Goal: Task Accomplishment & Management: Use online tool/utility

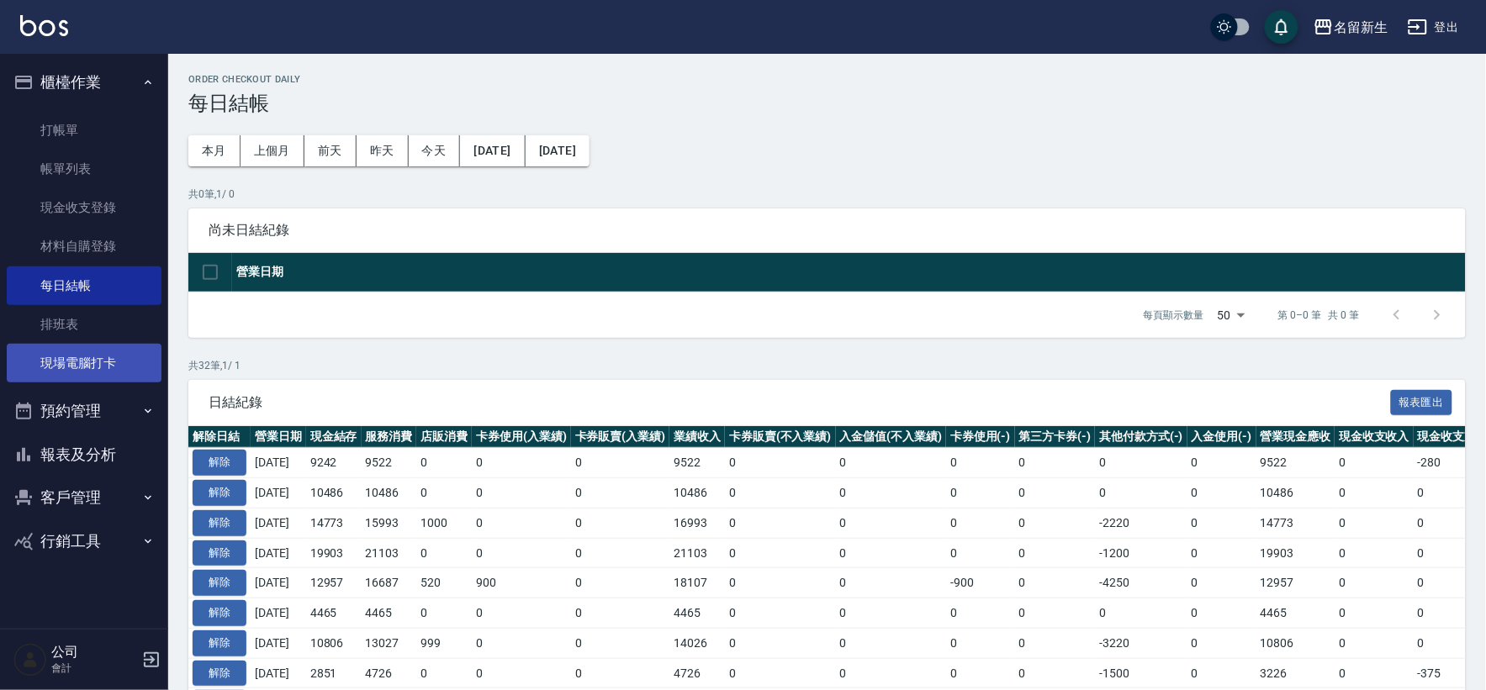
click at [138, 376] on link "現場電腦打卡" at bounding box center [84, 363] width 155 height 39
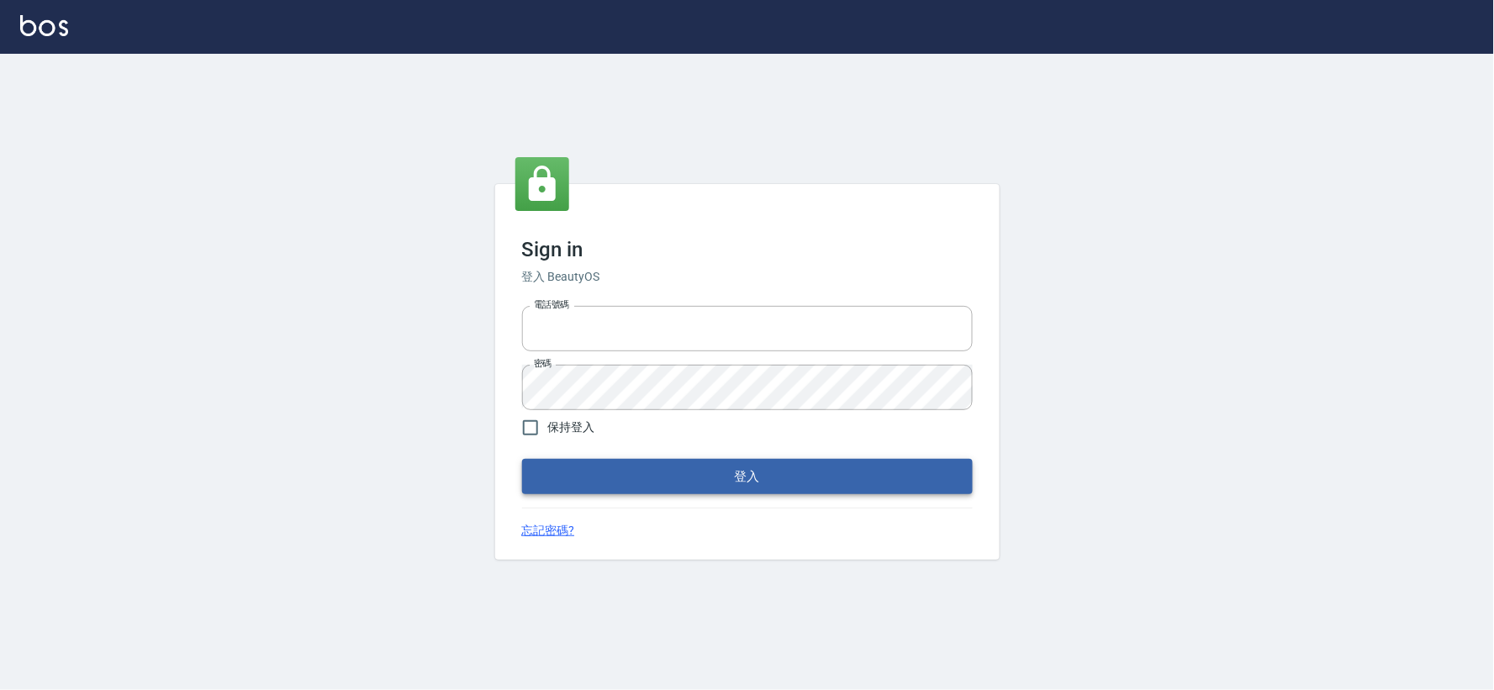
type input "034258365"
click at [648, 491] on button "登入" at bounding box center [747, 476] width 451 height 35
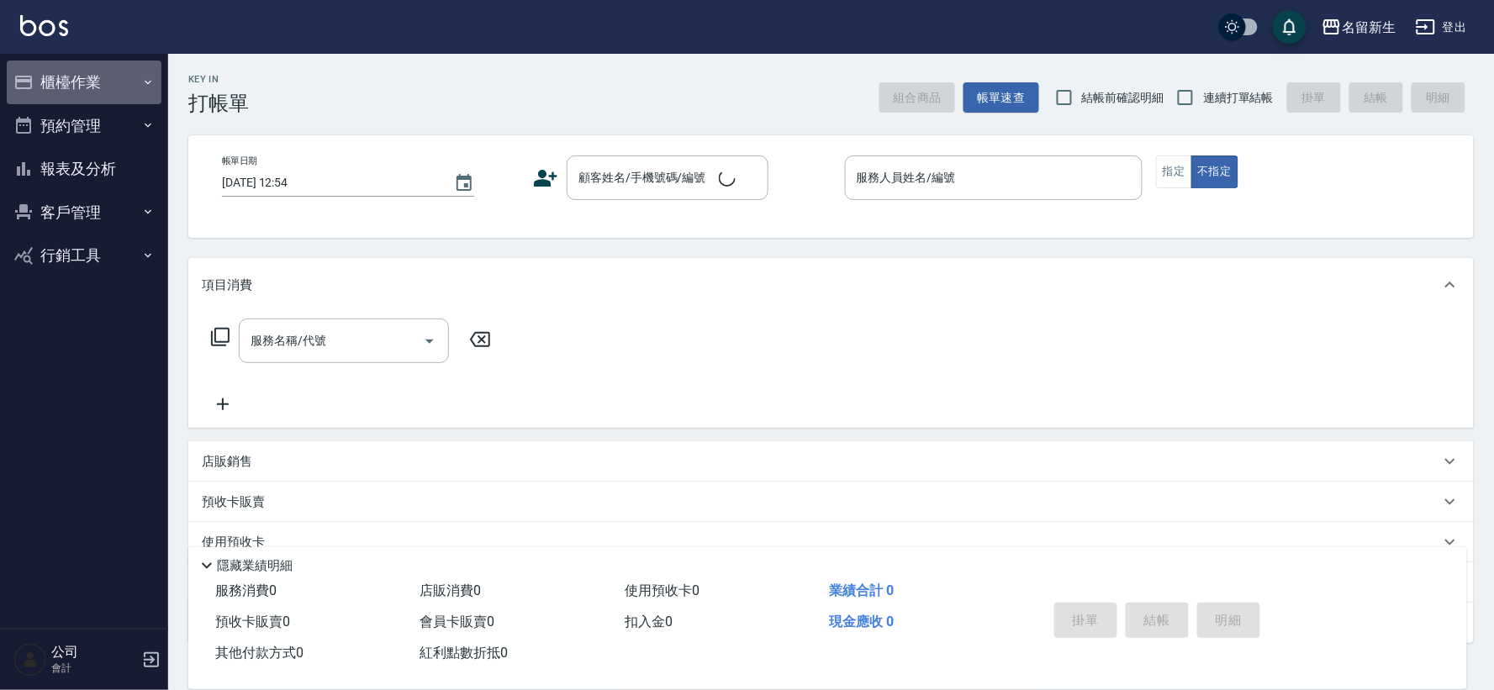
click at [115, 101] on button "櫃檯作業" at bounding box center [84, 83] width 155 height 44
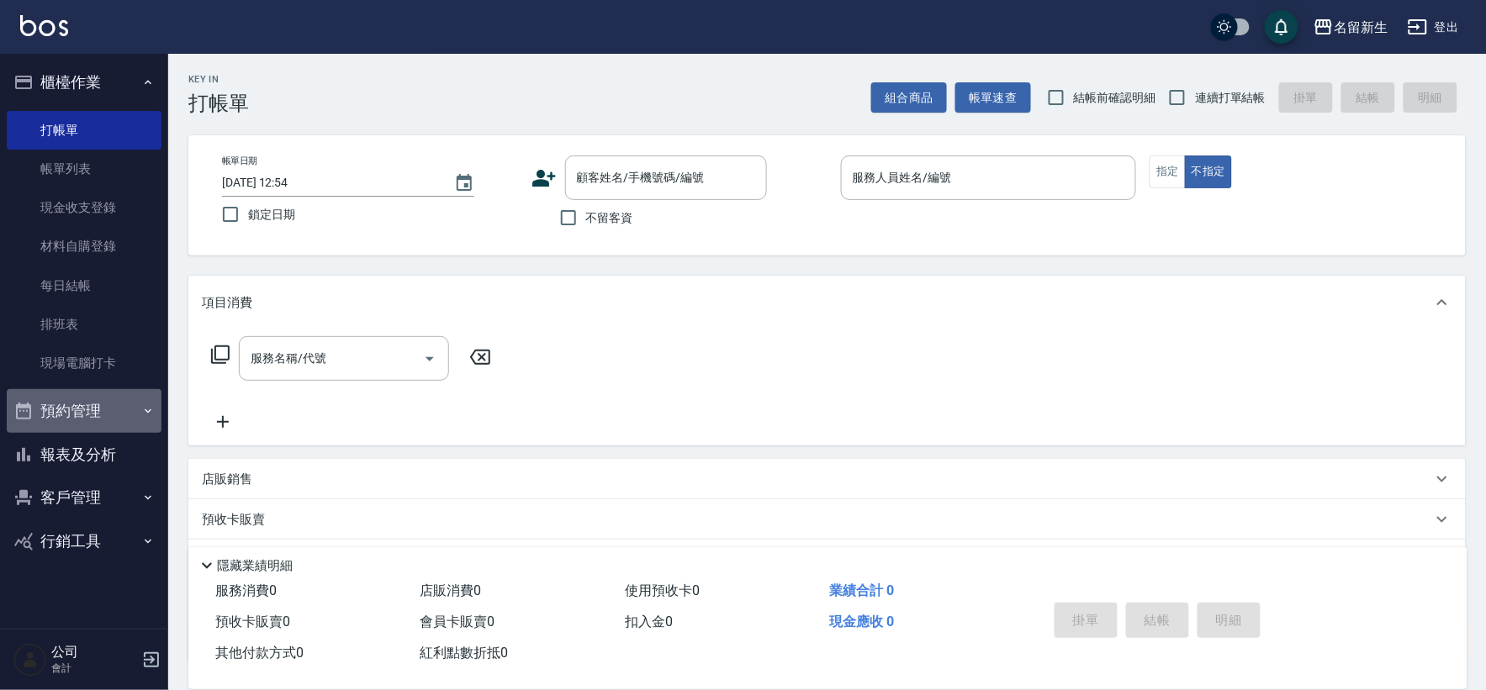
click at [133, 405] on button "預約管理" at bounding box center [84, 411] width 155 height 44
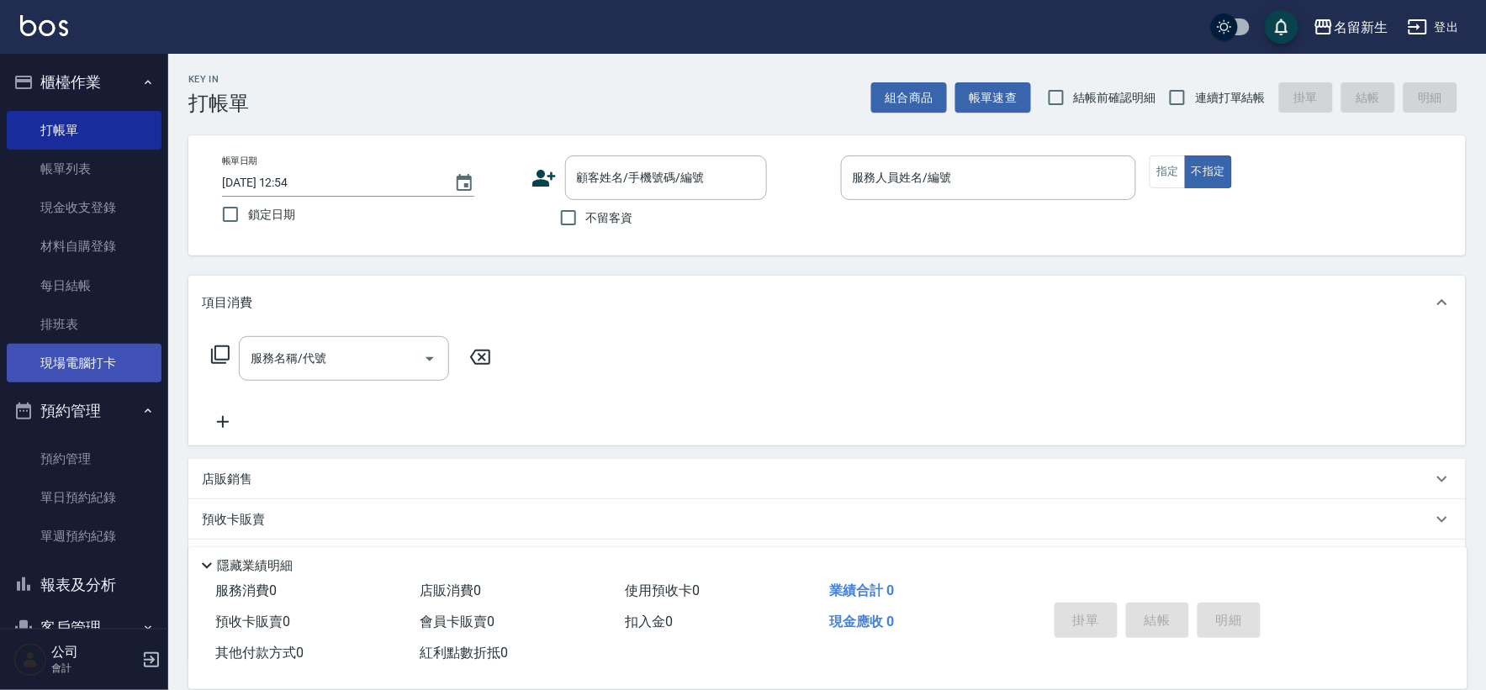
click at [136, 373] on link "現場電腦打卡" at bounding box center [84, 363] width 155 height 39
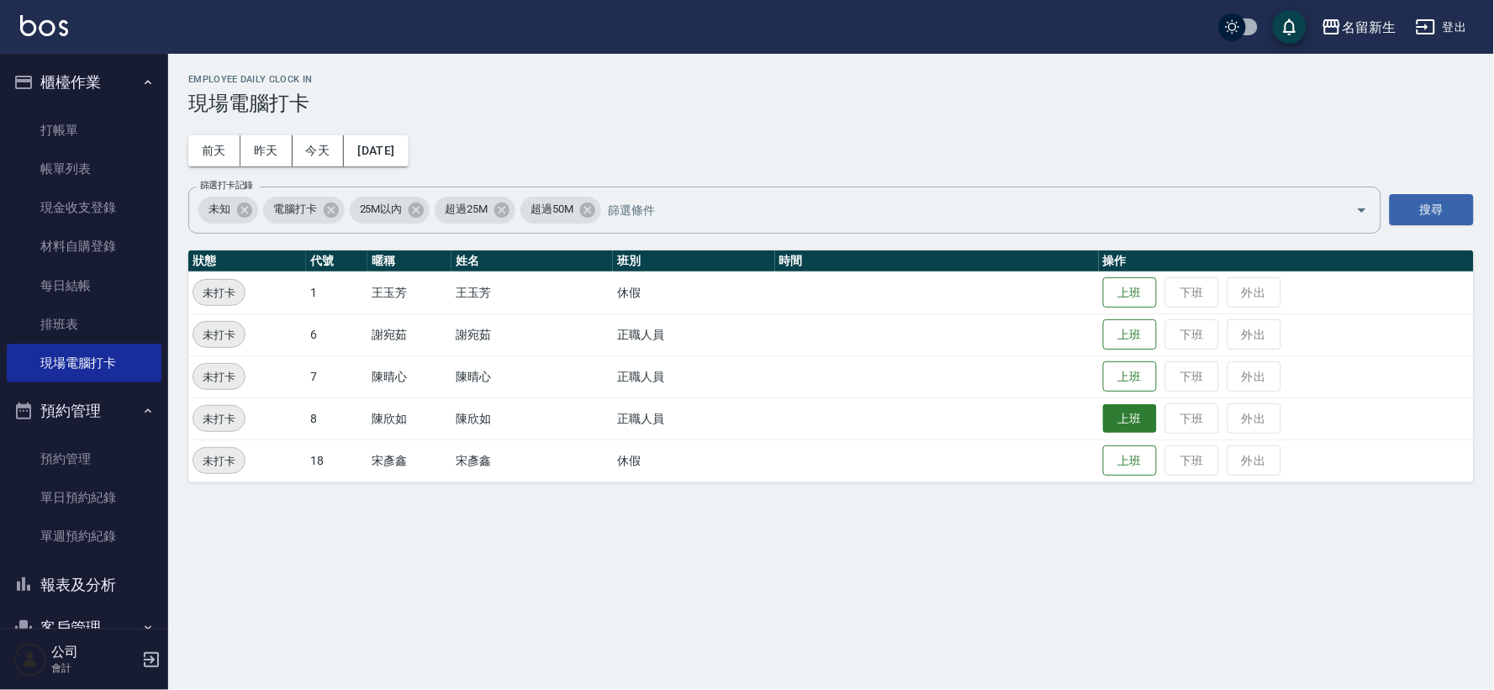
click at [1138, 419] on button "上班" at bounding box center [1130, 419] width 54 height 29
click at [1145, 330] on button "上班" at bounding box center [1130, 334] width 54 height 29
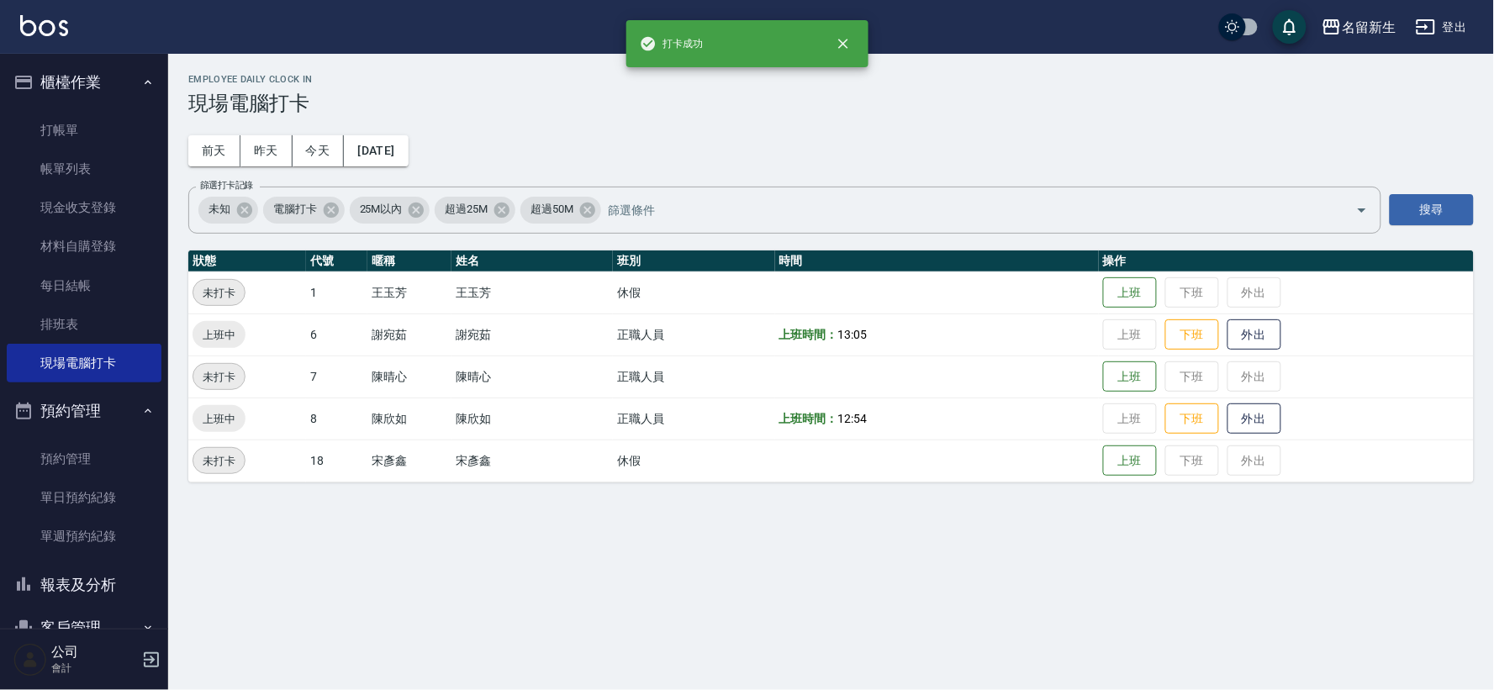
click at [61, 416] on button "預約管理" at bounding box center [84, 411] width 155 height 44
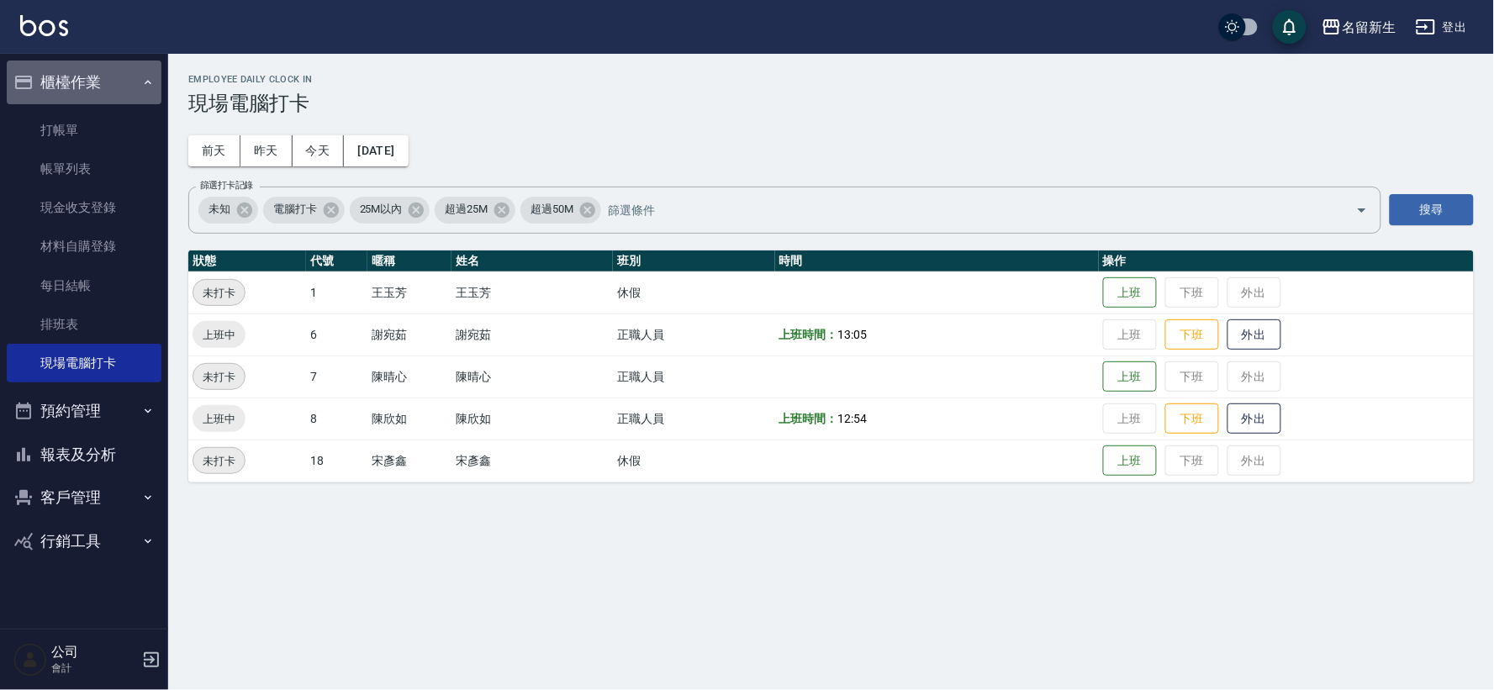
click at [95, 76] on button "櫃檯作業" at bounding box center [84, 83] width 155 height 44
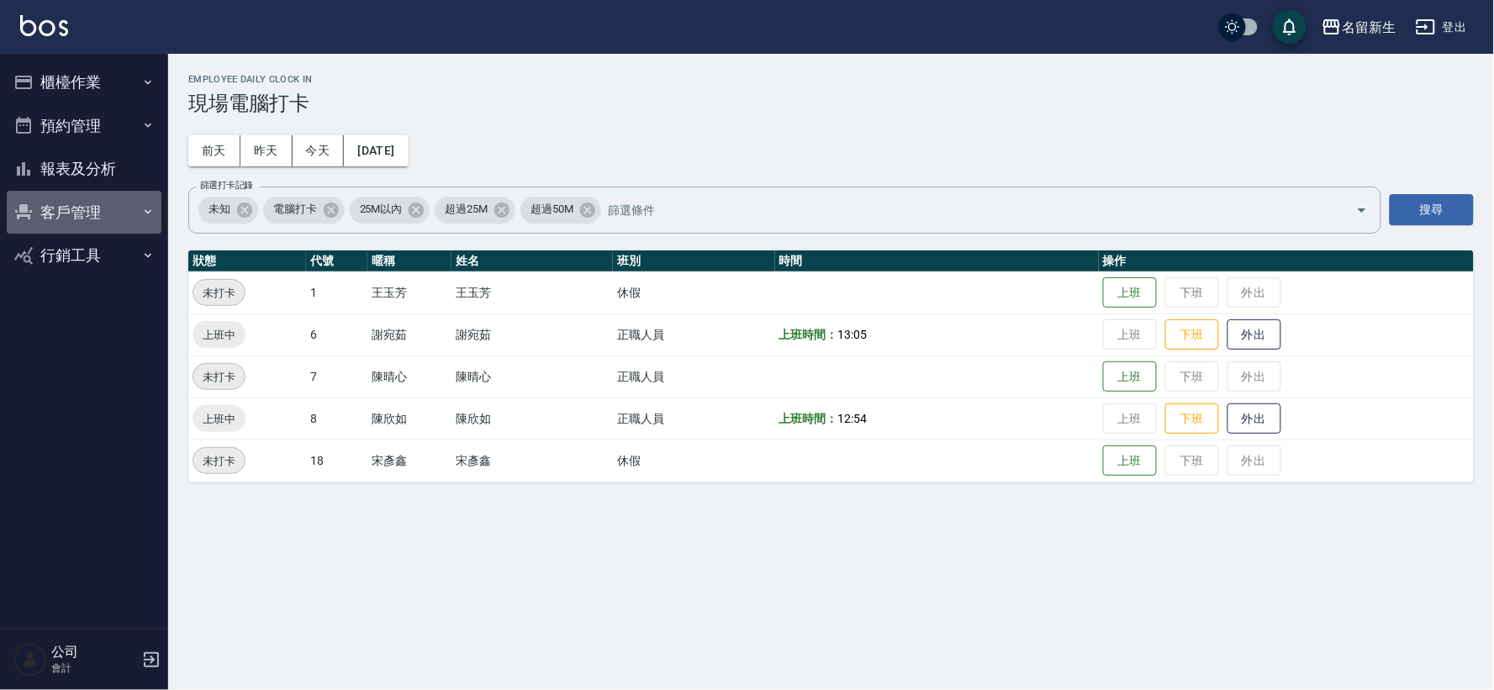
click at [103, 225] on button "客戶管理" at bounding box center [84, 213] width 155 height 44
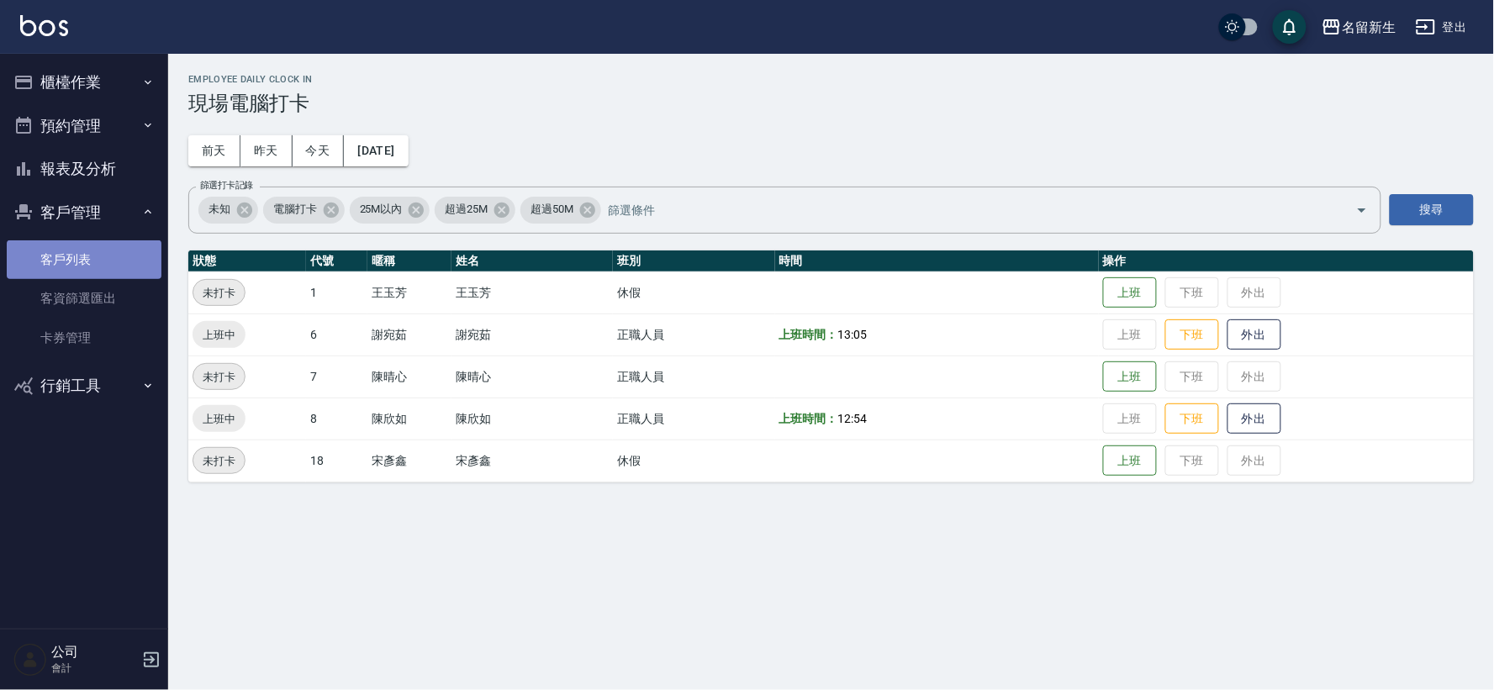
click at [90, 267] on link "客戶列表" at bounding box center [84, 260] width 155 height 39
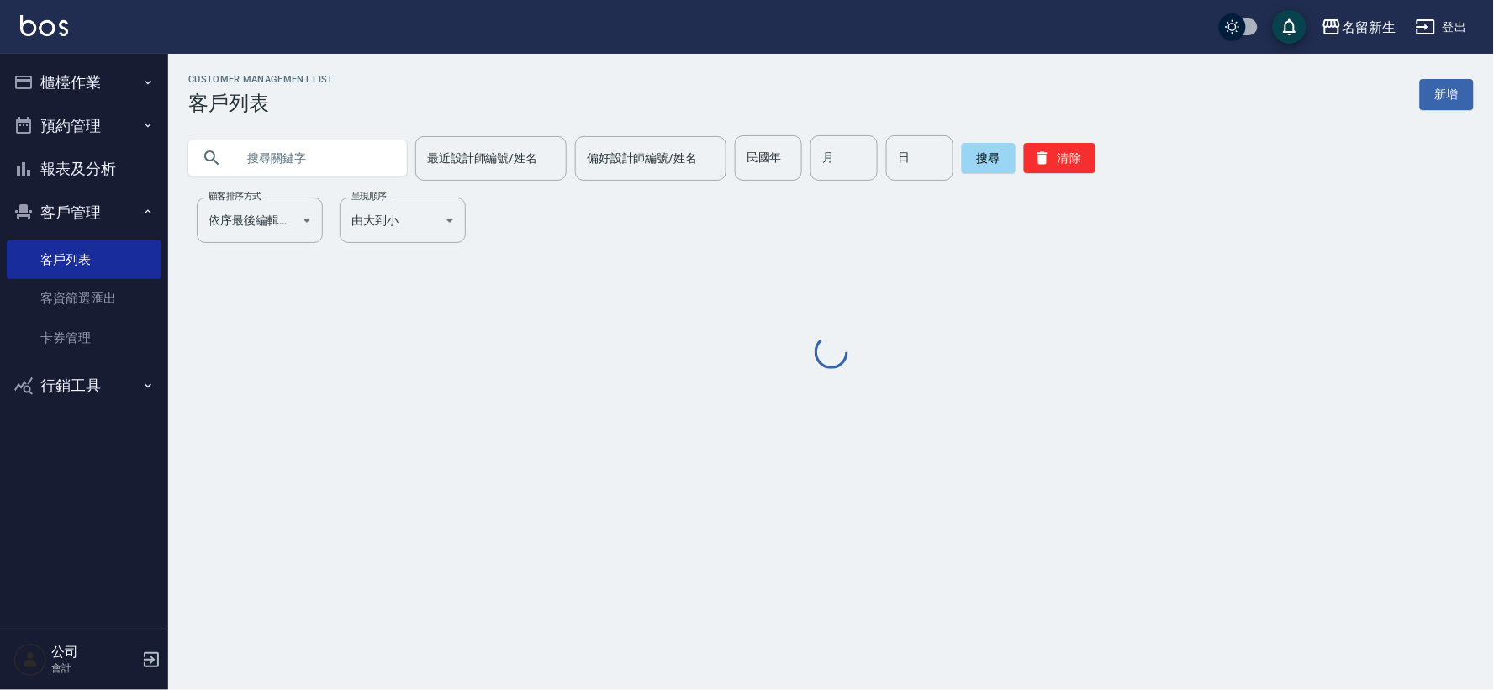
click at [320, 155] on input "text" at bounding box center [314, 157] width 158 height 45
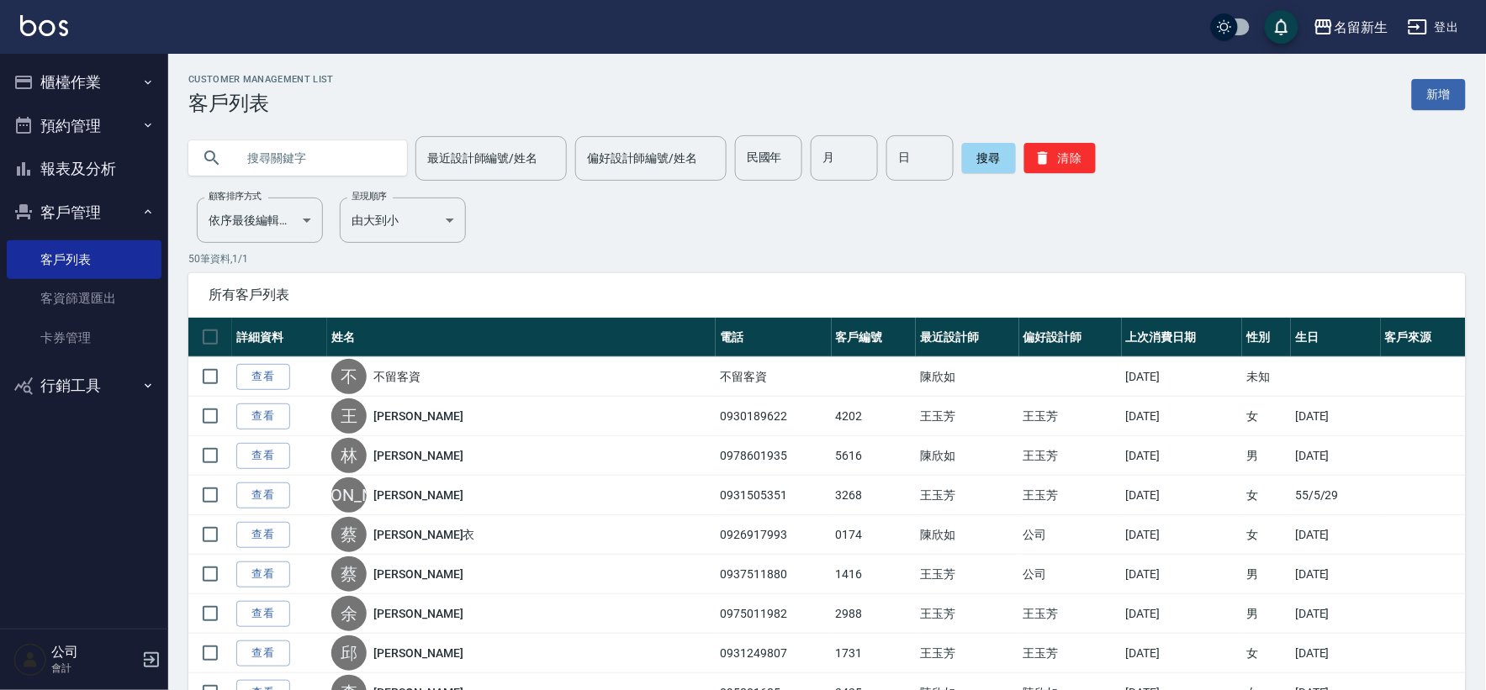
click at [320, 155] on input "text" at bounding box center [314, 157] width 158 height 45
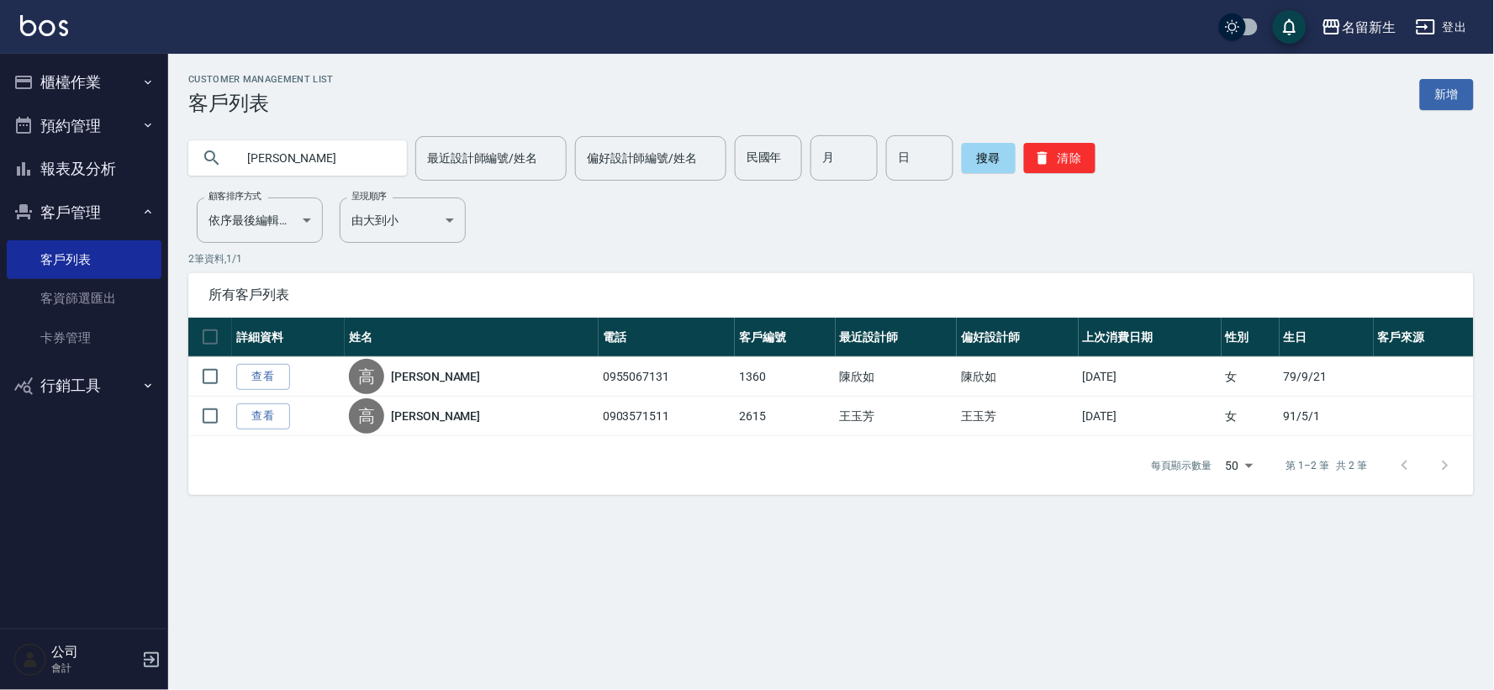
type input "高"
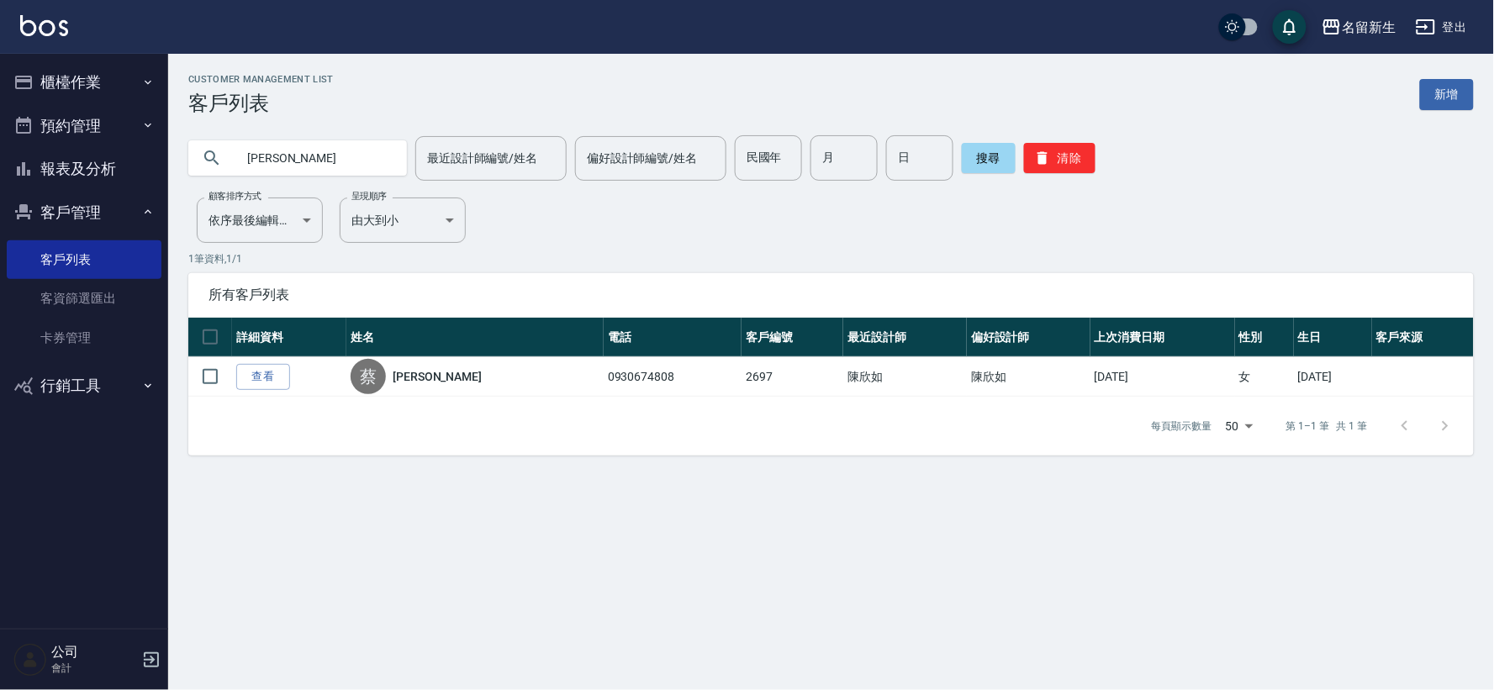
type input "欣"
click at [96, 77] on button "櫃檯作業" at bounding box center [84, 83] width 155 height 44
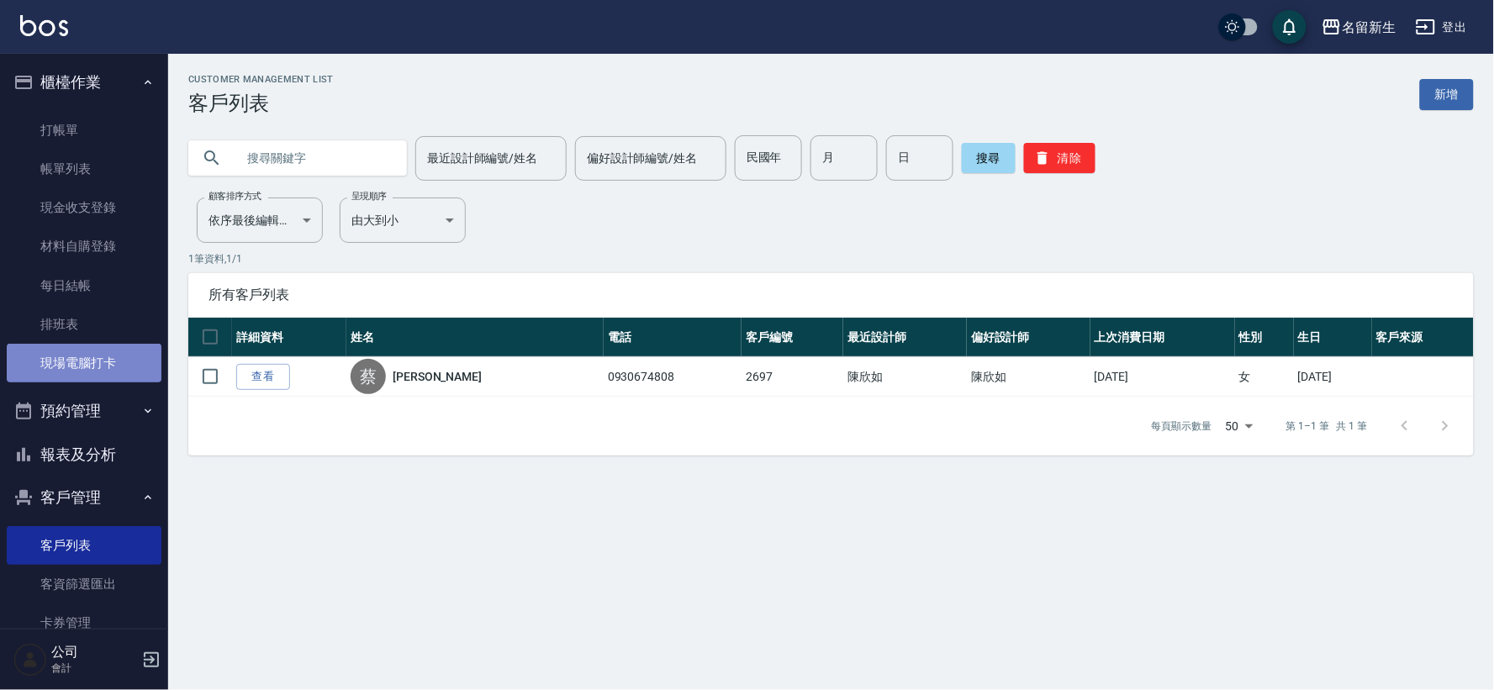
click at [85, 368] on link "現場電腦打卡" at bounding box center [84, 363] width 155 height 39
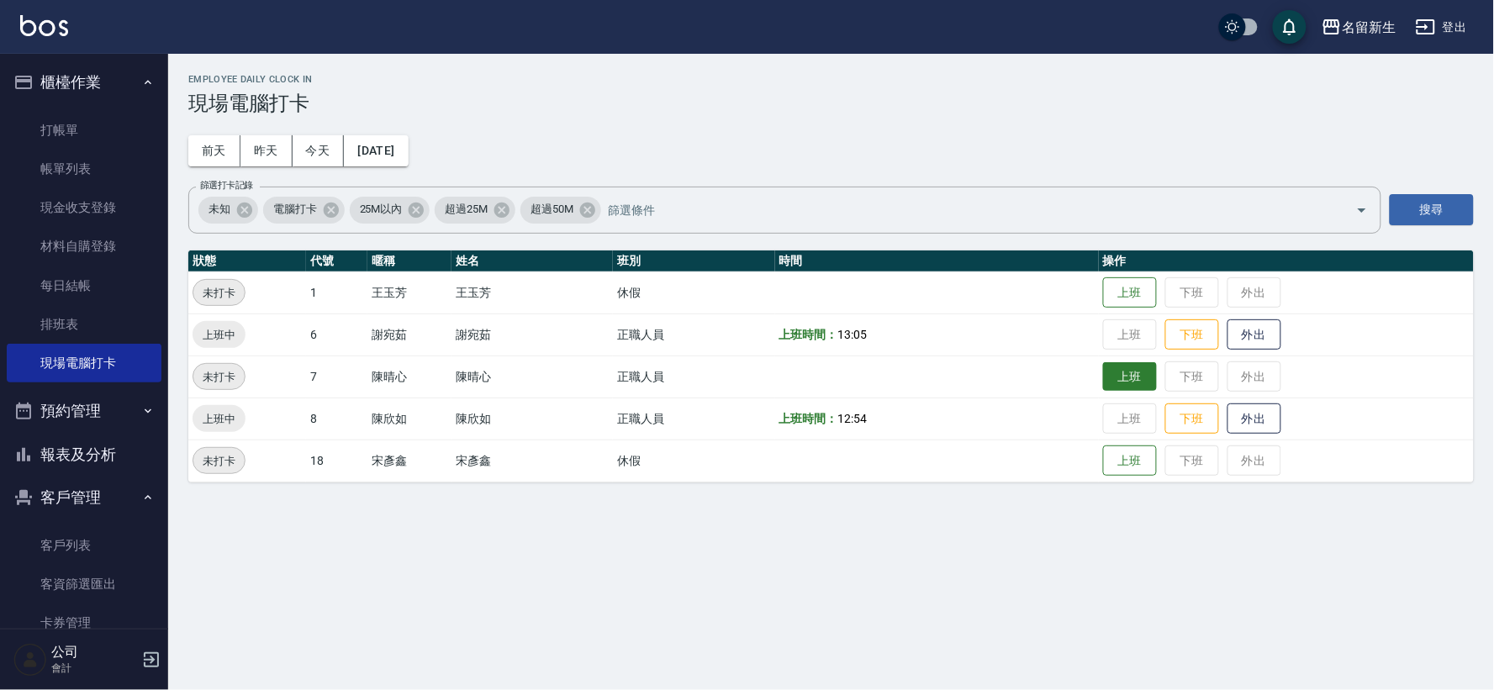
click at [1115, 372] on button "上班" at bounding box center [1130, 376] width 54 height 29
click at [1494, 481] on div "Employee Daily Clock In 現場電腦打卡 前天 昨天 今天 2025/09/10 篩選打卡記錄 未知 電腦打卡 25M以內 超過25M 超…" at bounding box center [831, 278] width 1326 height 449
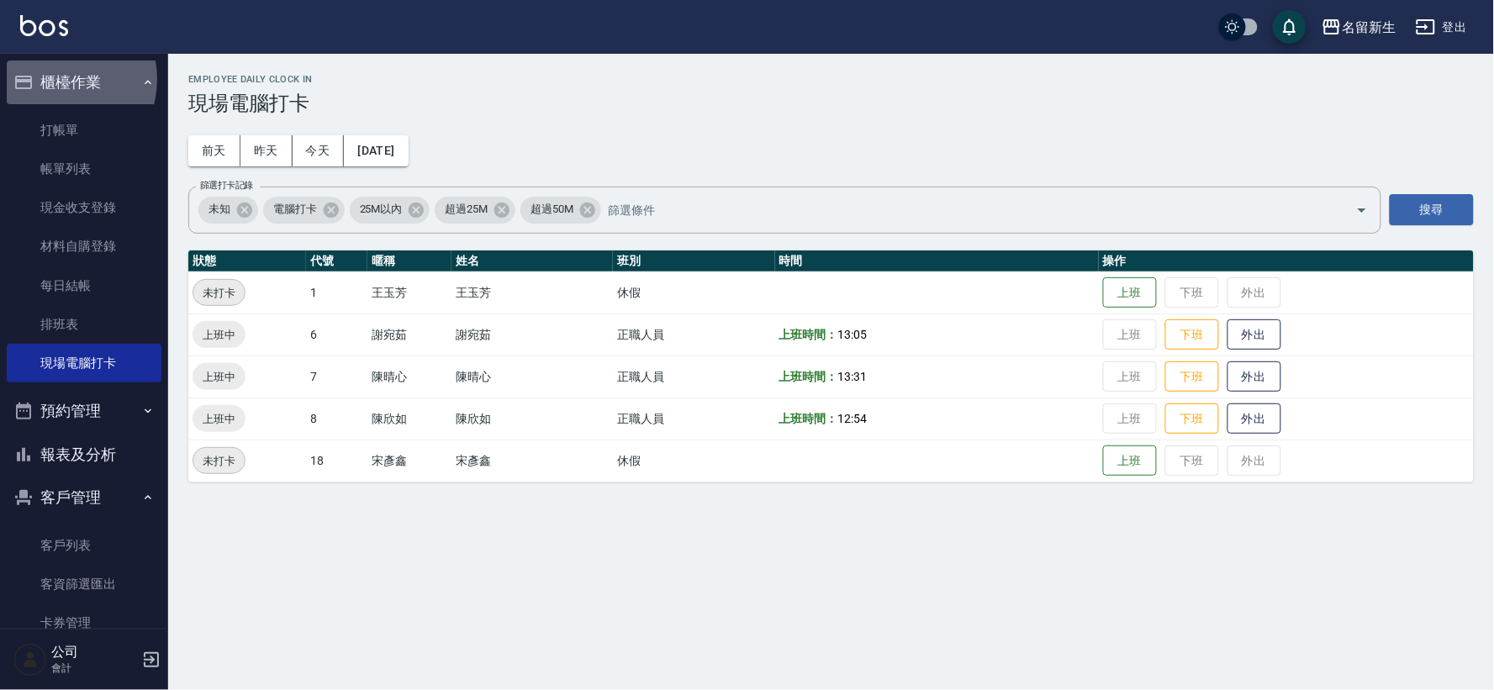
click at [56, 79] on button "櫃檯作業" at bounding box center [84, 83] width 155 height 44
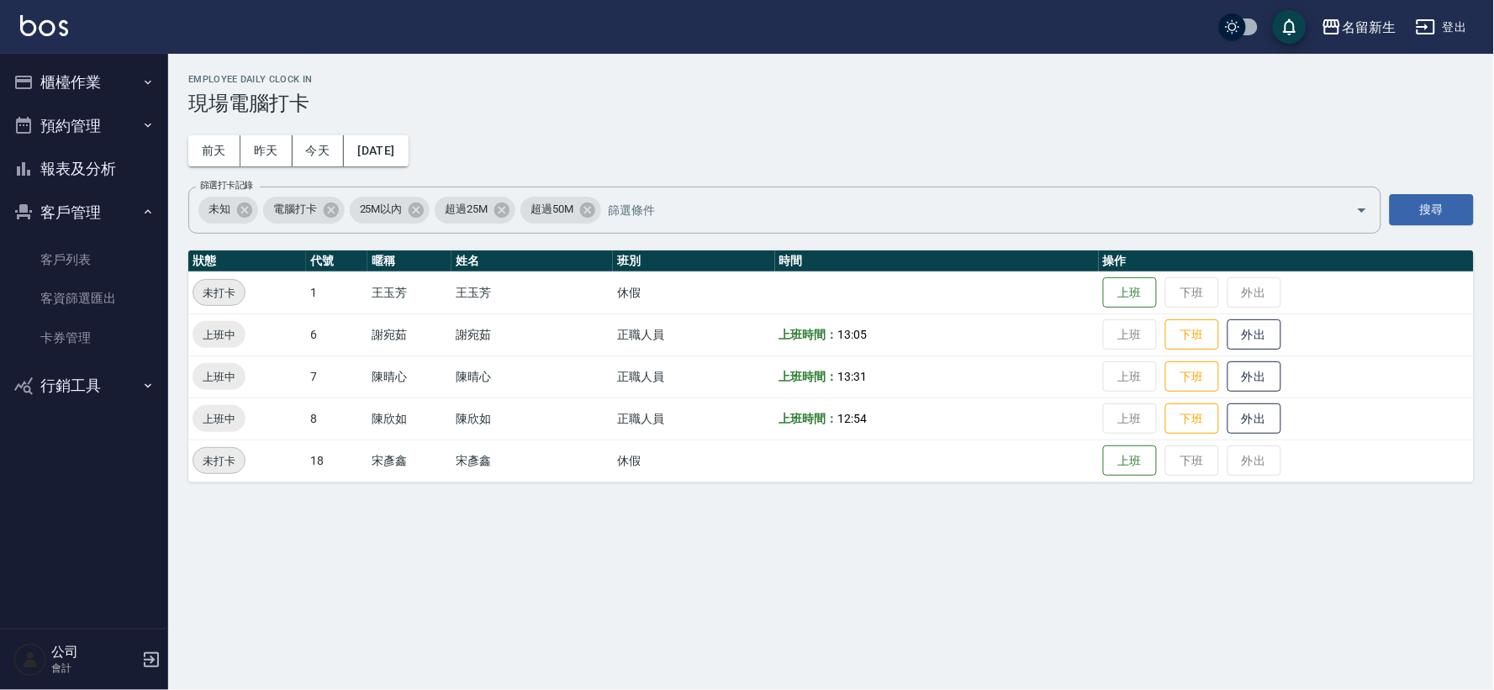
drag, startPoint x: 90, startPoint y: 259, endPoint x: 76, endPoint y: 137, distance: 122.8
click at [90, 258] on link "客戶列表" at bounding box center [84, 260] width 155 height 39
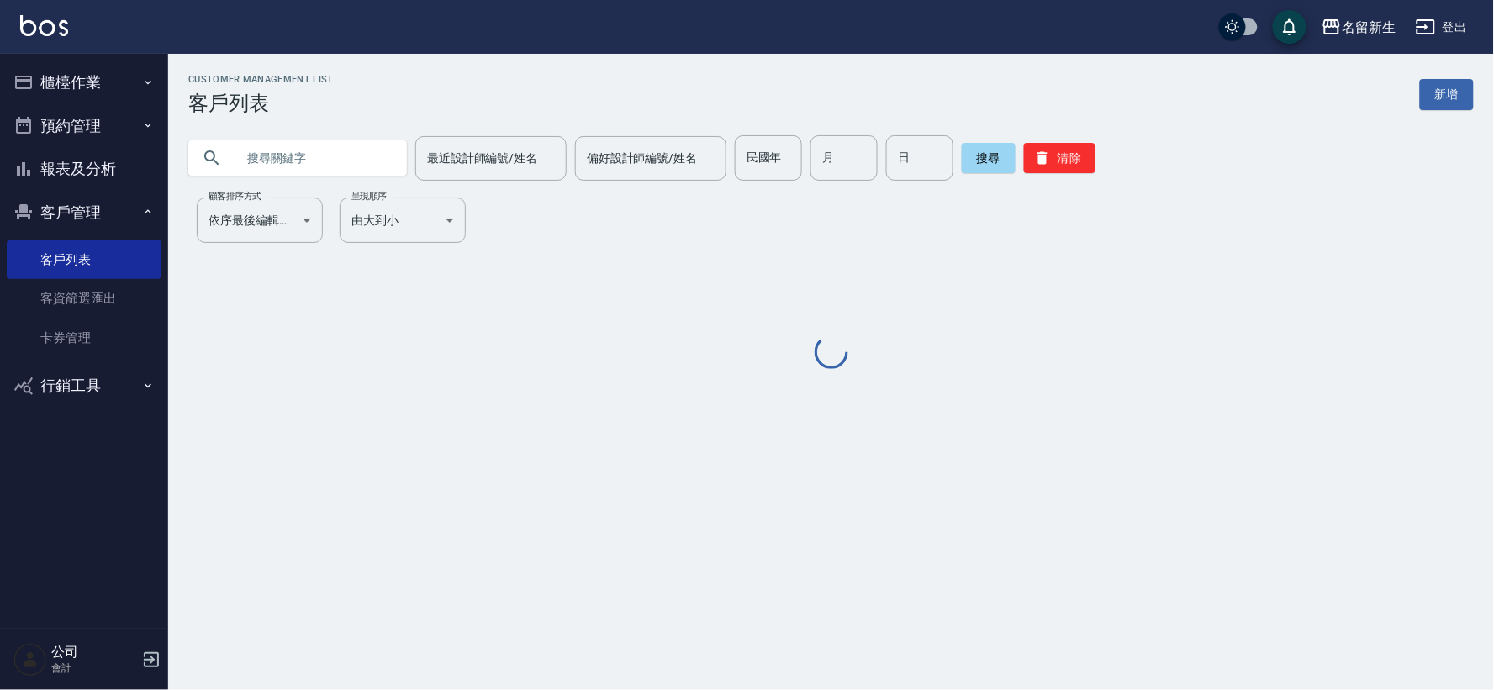
click at [87, 172] on button "報表及分析" at bounding box center [84, 169] width 155 height 44
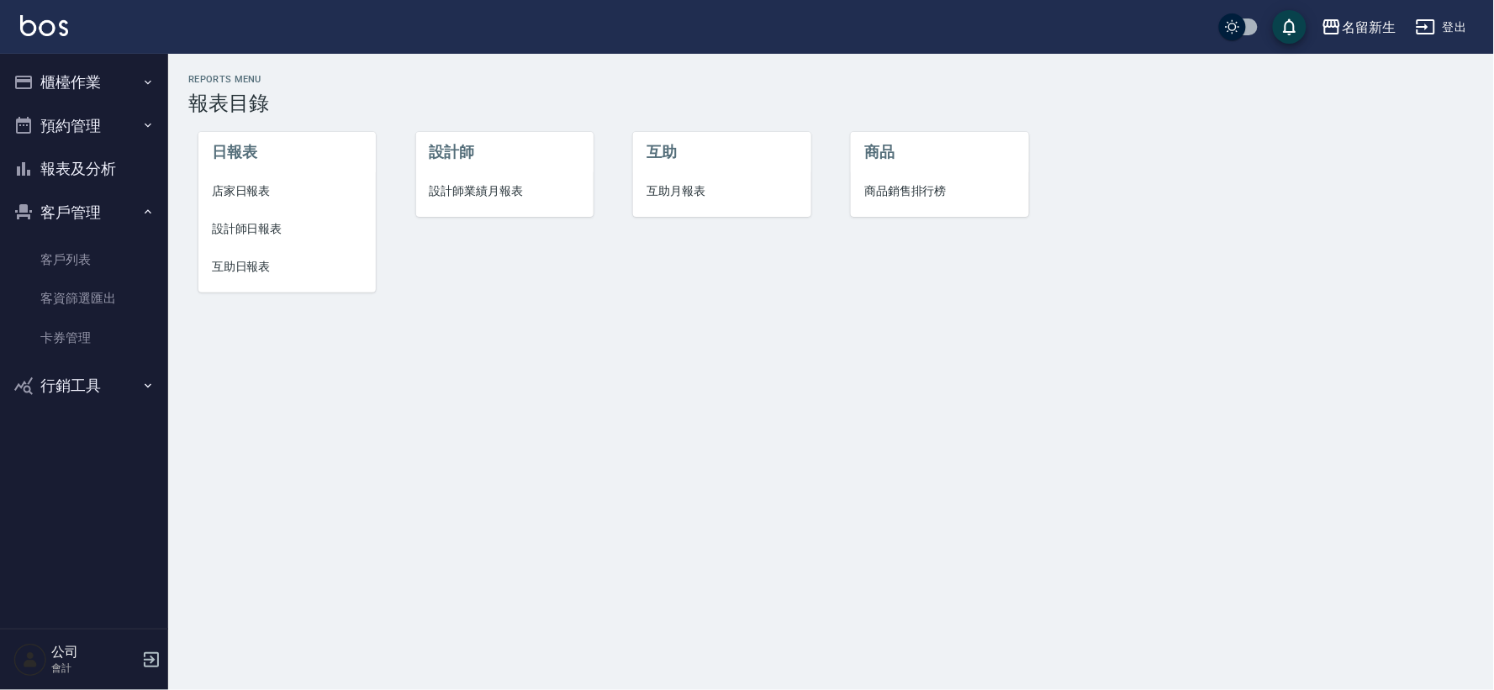
click at [463, 181] on li "設計師業績月報表" at bounding box center [504, 191] width 177 height 38
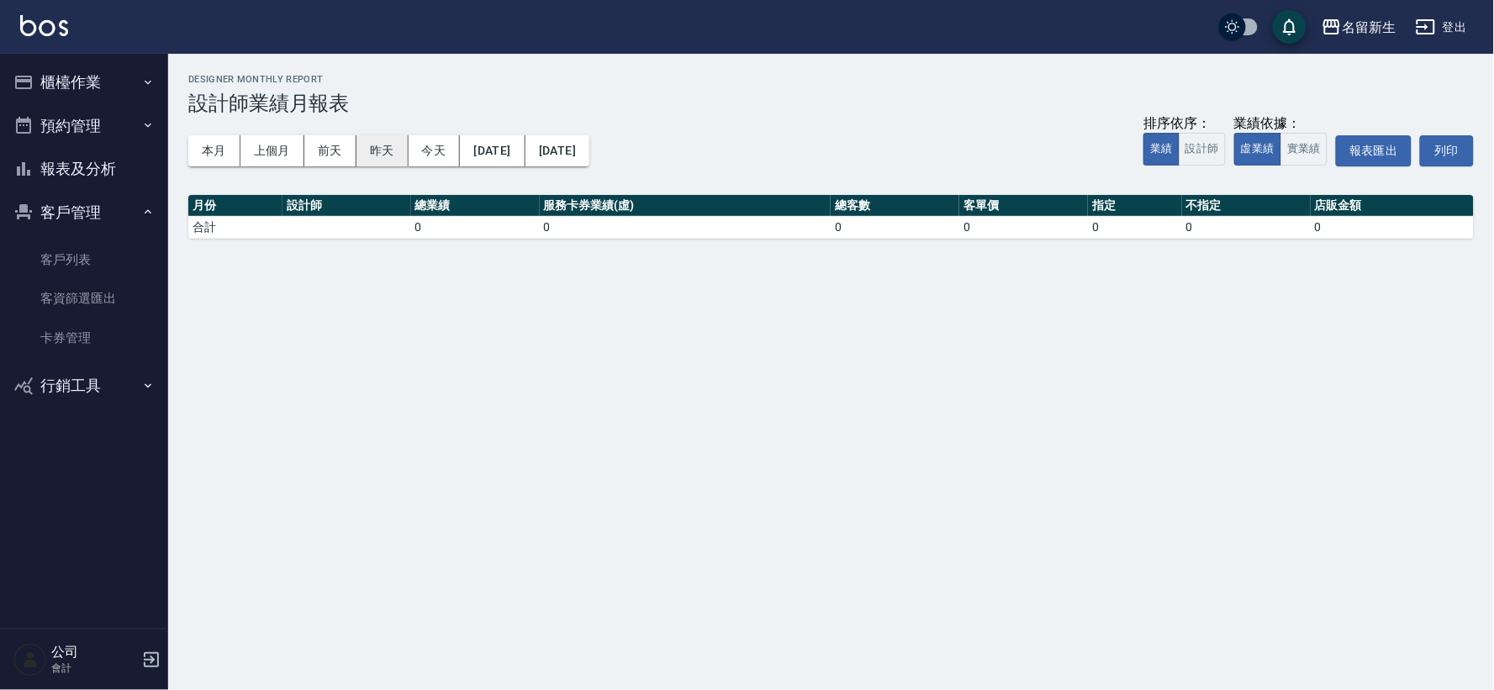
click at [385, 151] on button "昨天" at bounding box center [383, 150] width 52 height 31
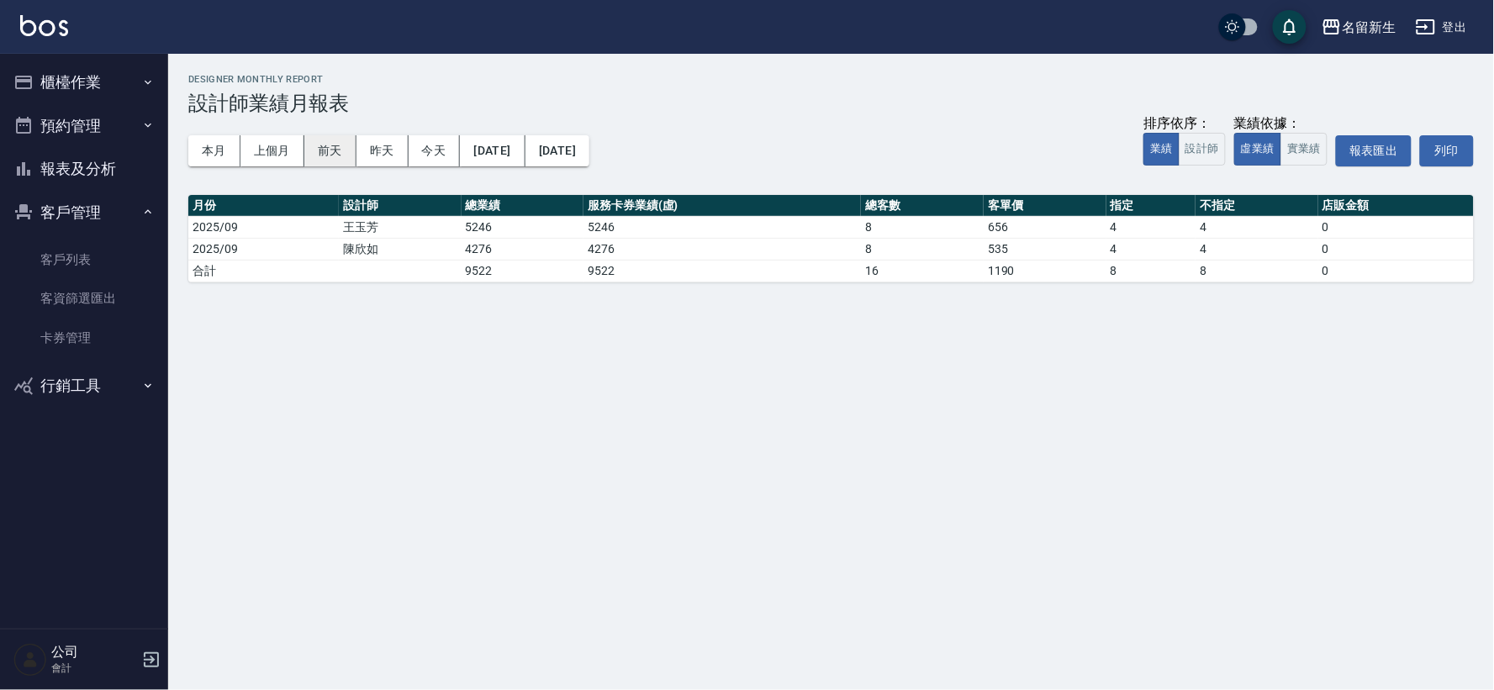
click at [324, 148] on button "前天" at bounding box center [330, 150] width 52 height 31
click at [221, 152] on button "本月" at bounding box center [214, 150] width 52 height 31
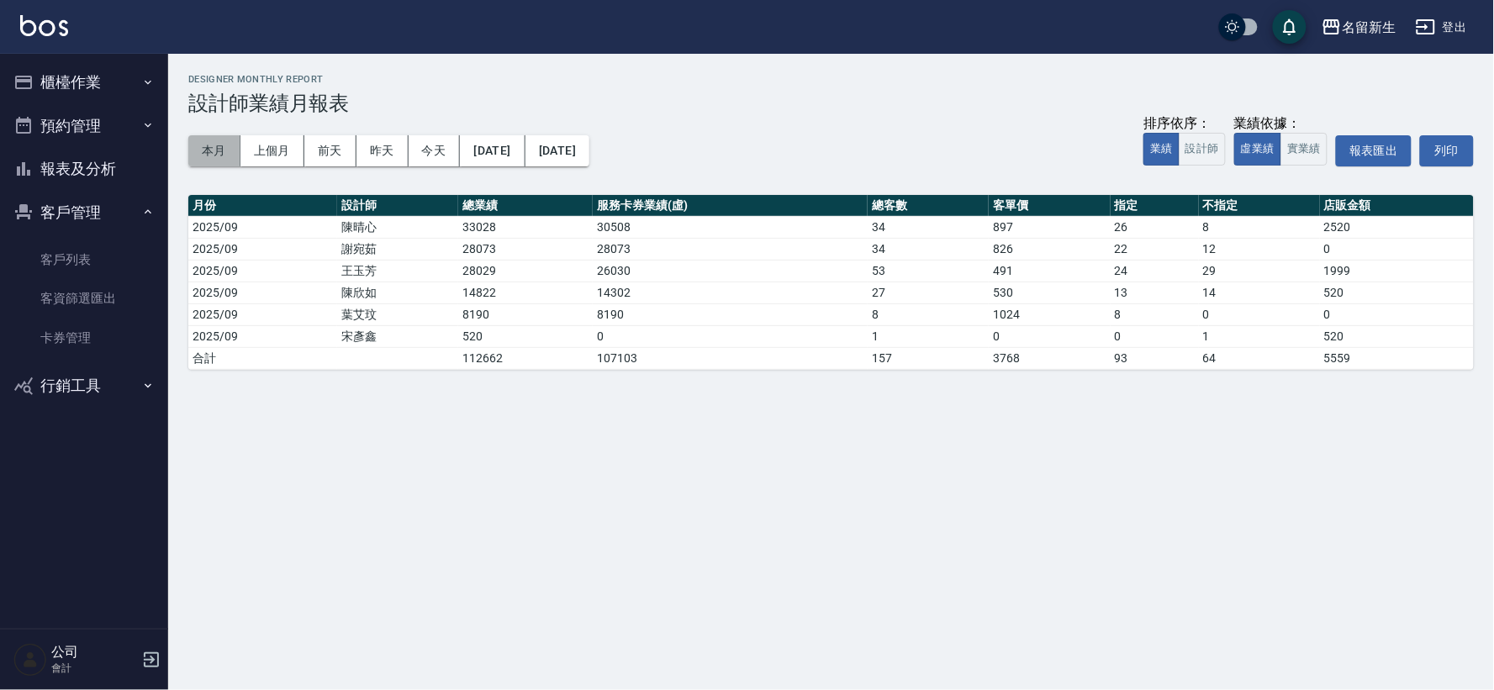
click at [193, 147] on button "本月" at bounding box center [214, 150] width 52 height 31
click at [49, 246] on link "客戶列表" at bounding box center [84, 260] width 155 height 39
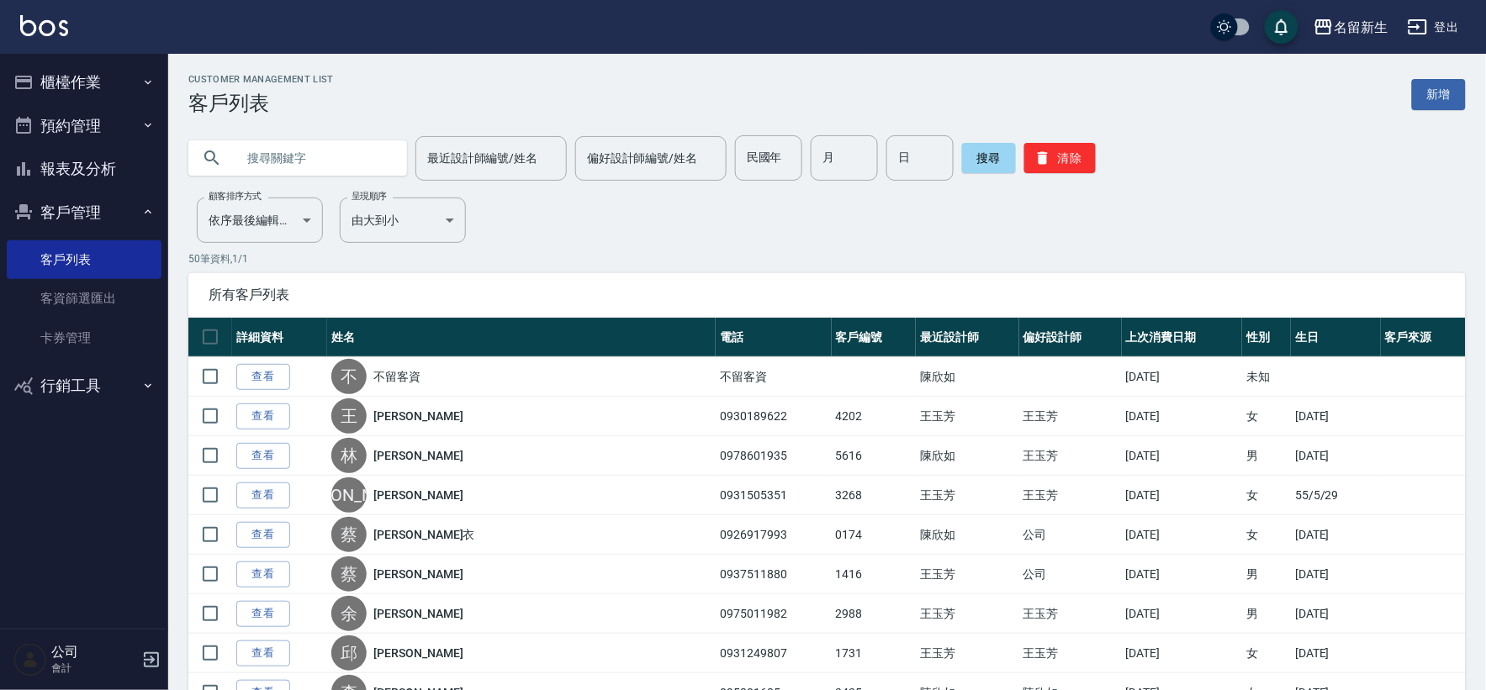
drag, startPoint x: 836, startPoint y: 365, endPoint x: 404, endPoint y: 93, distance: 510.5
click at [916, 362] on td "陳欣如" at bounding box center [967, 377] width 103 height 40
click at [61, 235] on ul "客戶列表 客資篩選匯出 卡券管理" at bounding box center [84, 299] width 155 height 130
click at [69, 210] on button "客戶管理" at bounding box center [84, 213] width 155 height 44
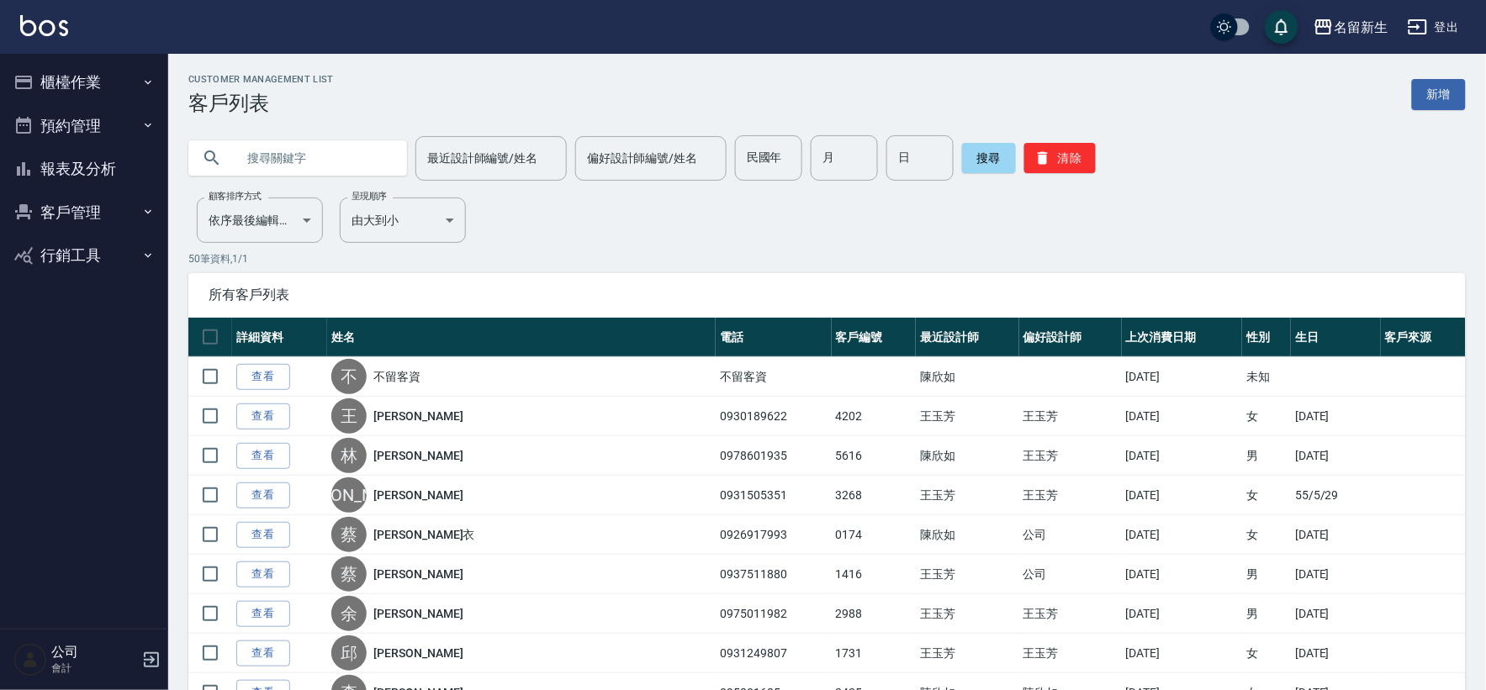
click at [70, 78] on button "櫃檯作業" at bounding box center [84, 83] width 155 height 44
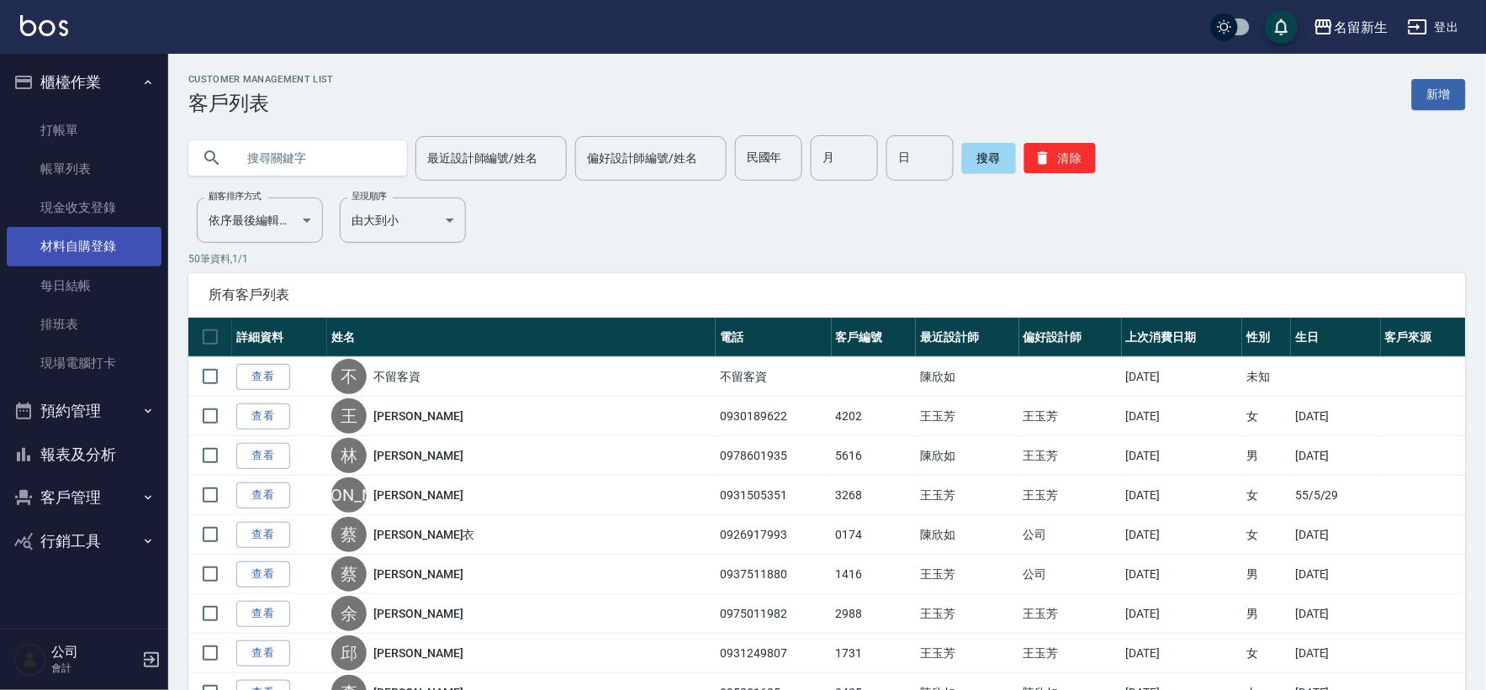
click at [97, 247] on link "材料自購登錄" at bounding box center [84, 246] width 155 height 39
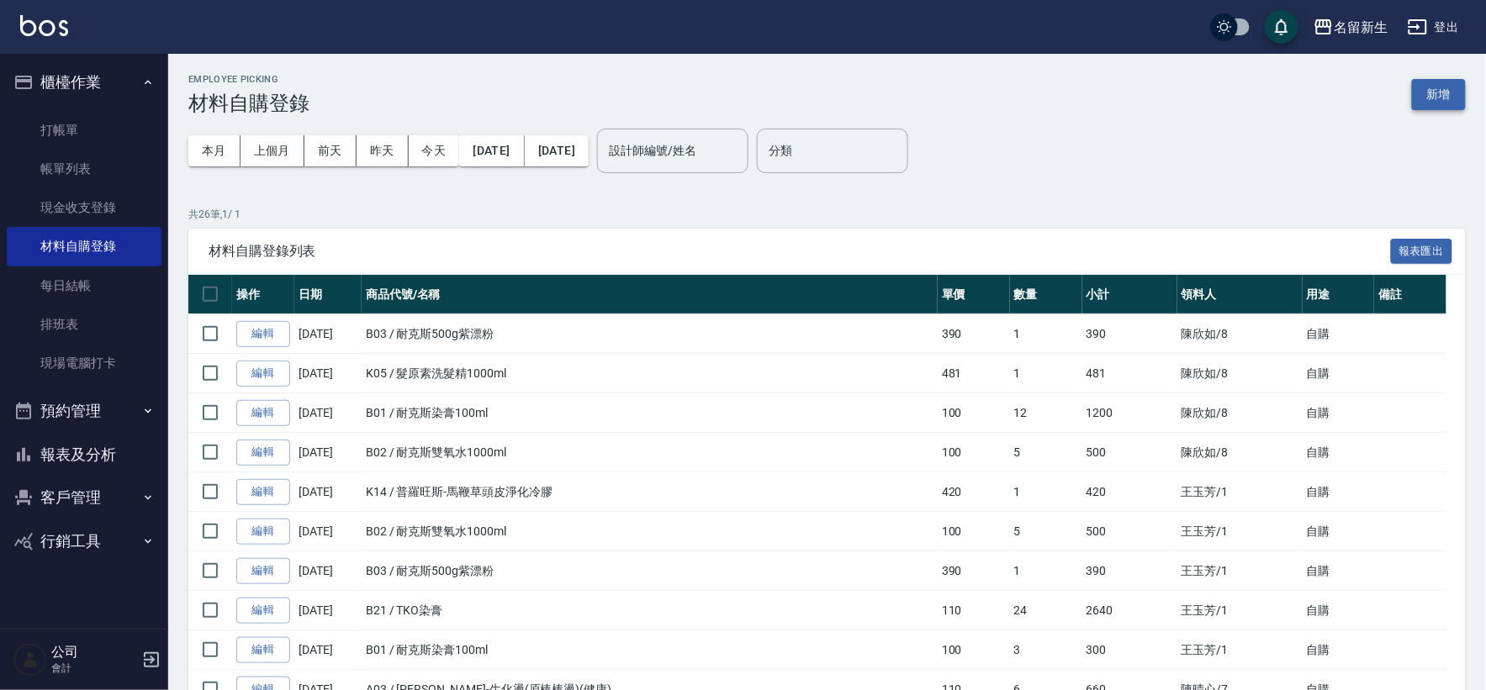
click at [1443, 102] on button "新增" at bounding box center [1439, 94] width 54 height 31
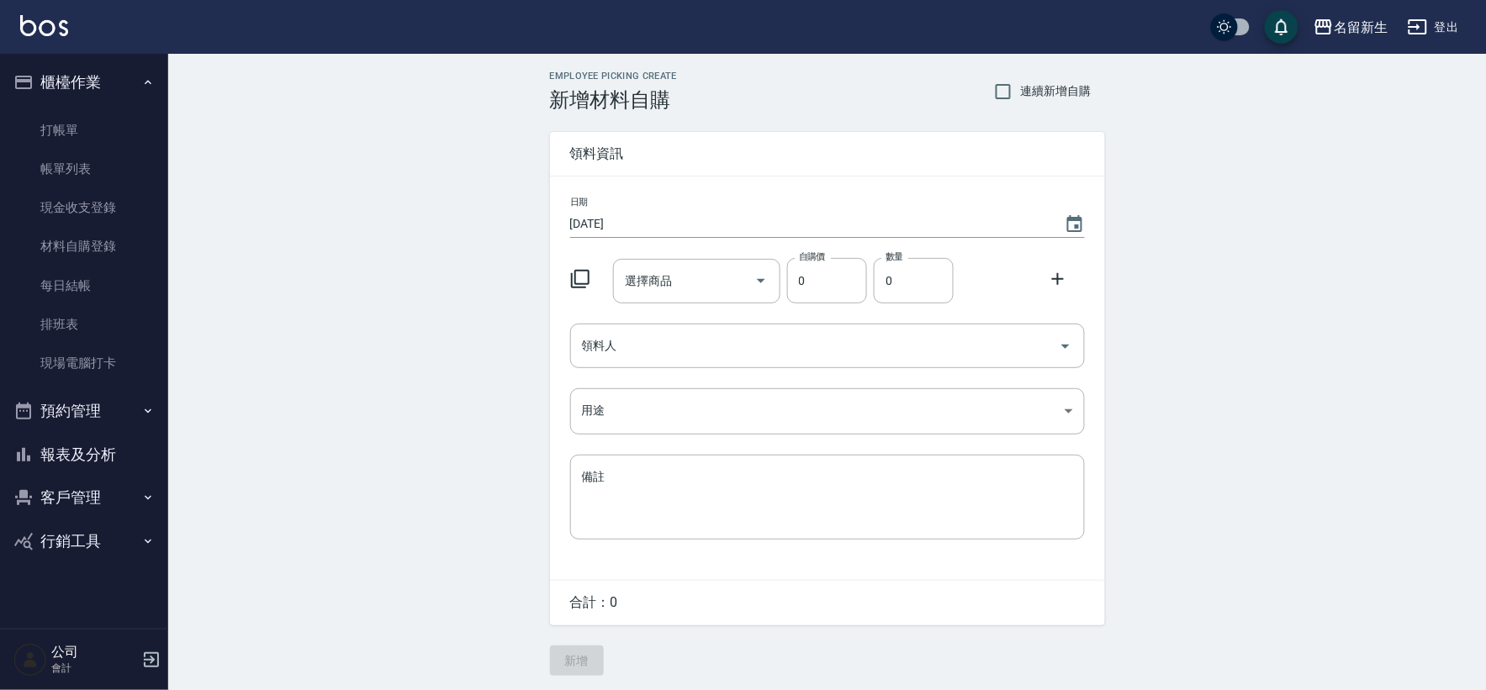
click at [579, 284] on icon at bounding box center [580, 279] width 19 height 19
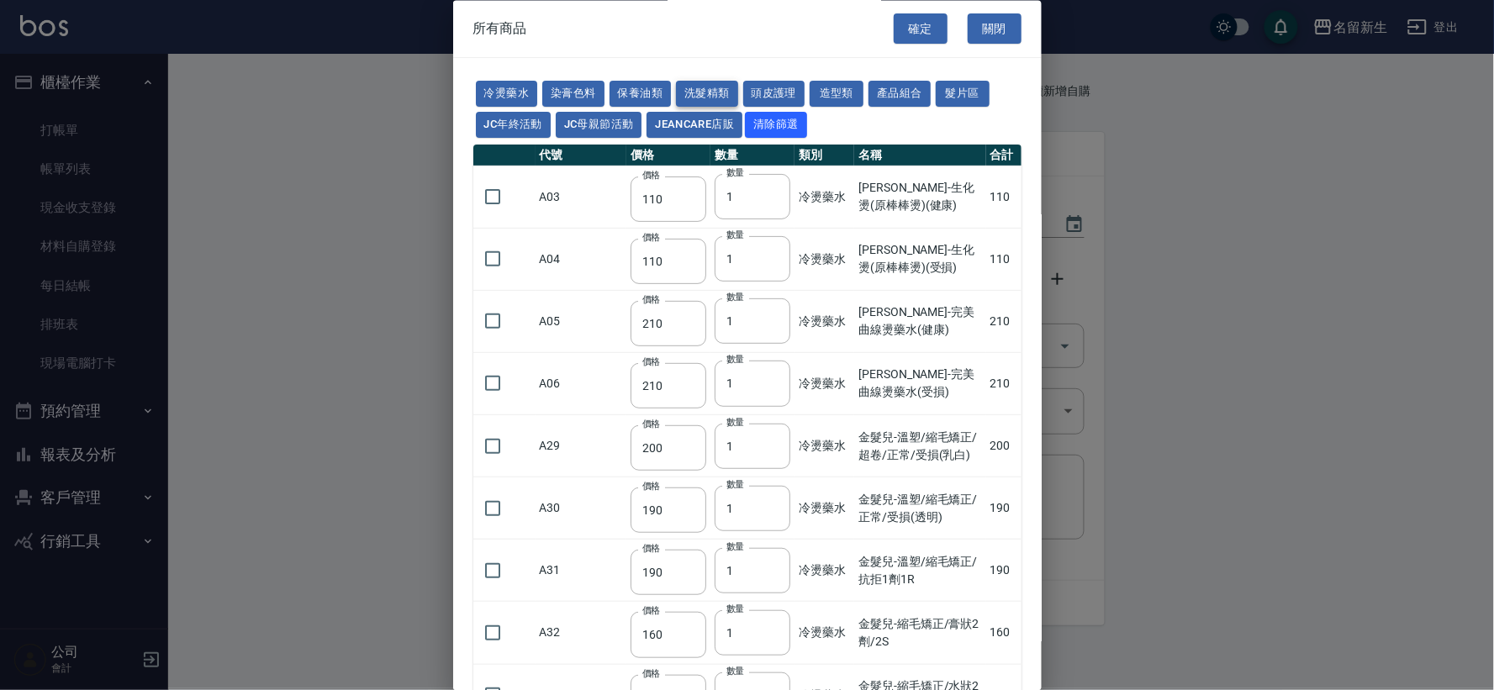
click at [707, 87] on button "洗髮精類" at bounding box center [707, 95] width 62 height 26
type input "170"
type input "180"
type input "190"
type input "230"
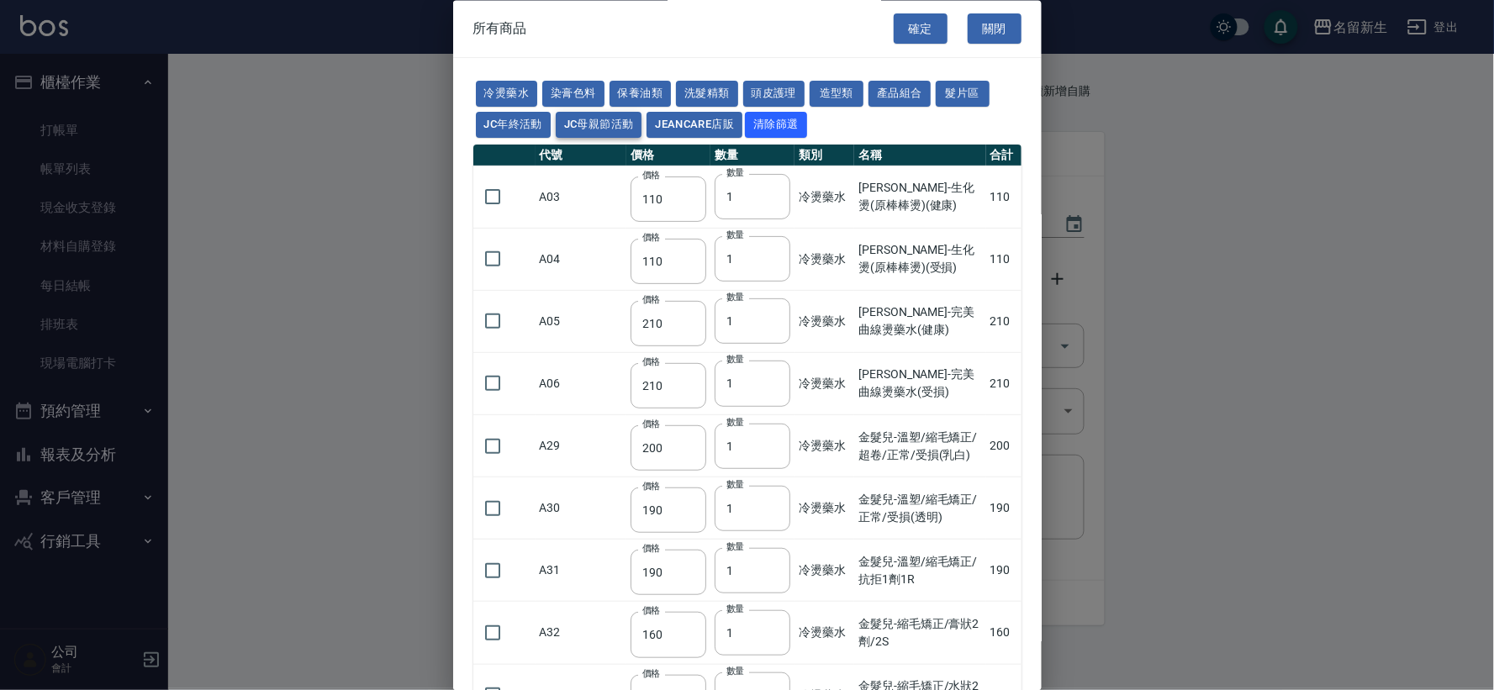
type input "175"
type input "455"
type input "440"
type input "200"
type input "420"
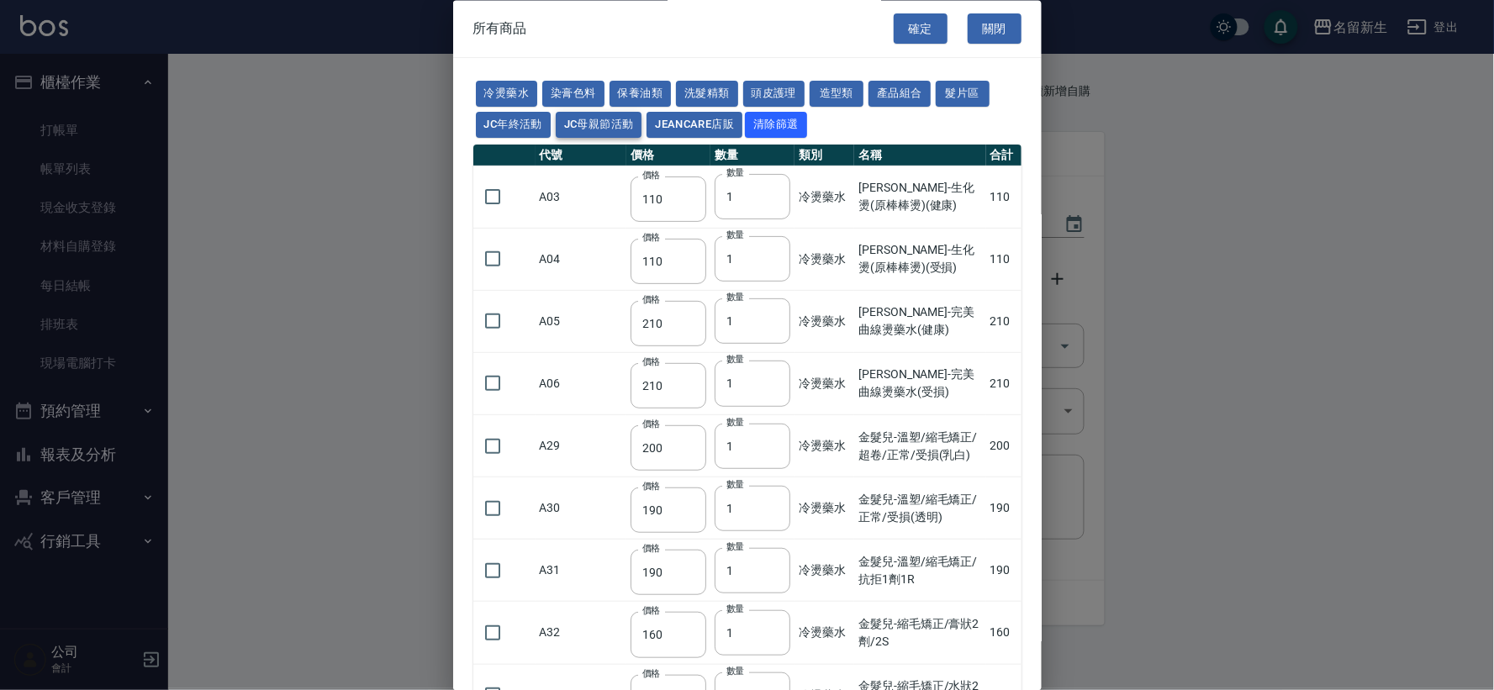
type input "300"
type input "750"
type input "300"
type input "330"
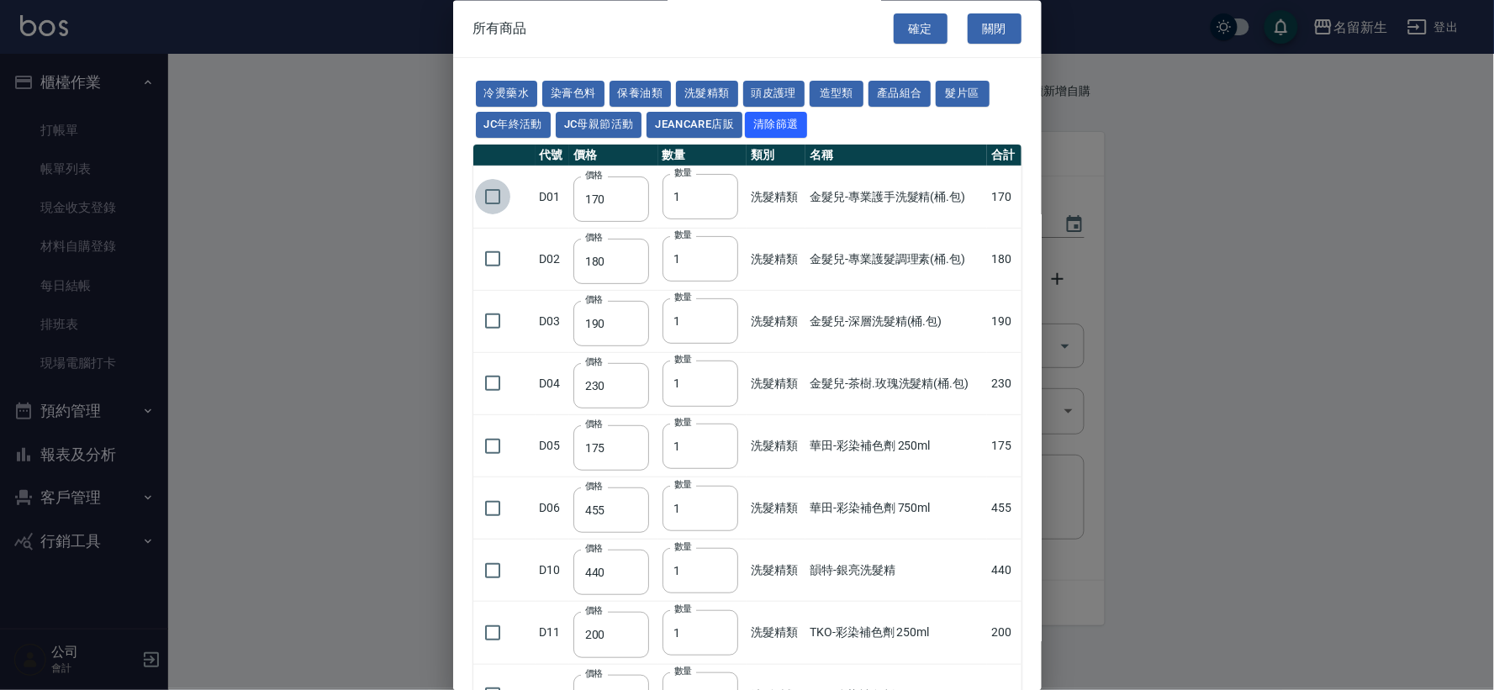
click at [489, 204] on input "checkbox" at bounding box center [492, 197] width 35 height 35
checkbox input "true"
click at [492, 387] on input "checkbox" at bounding box center [492, 384] width 35 height 35
checkbox input "true"
click at [897, 34] on button "確定" at bounding box center [921, 28] width 54 height 31
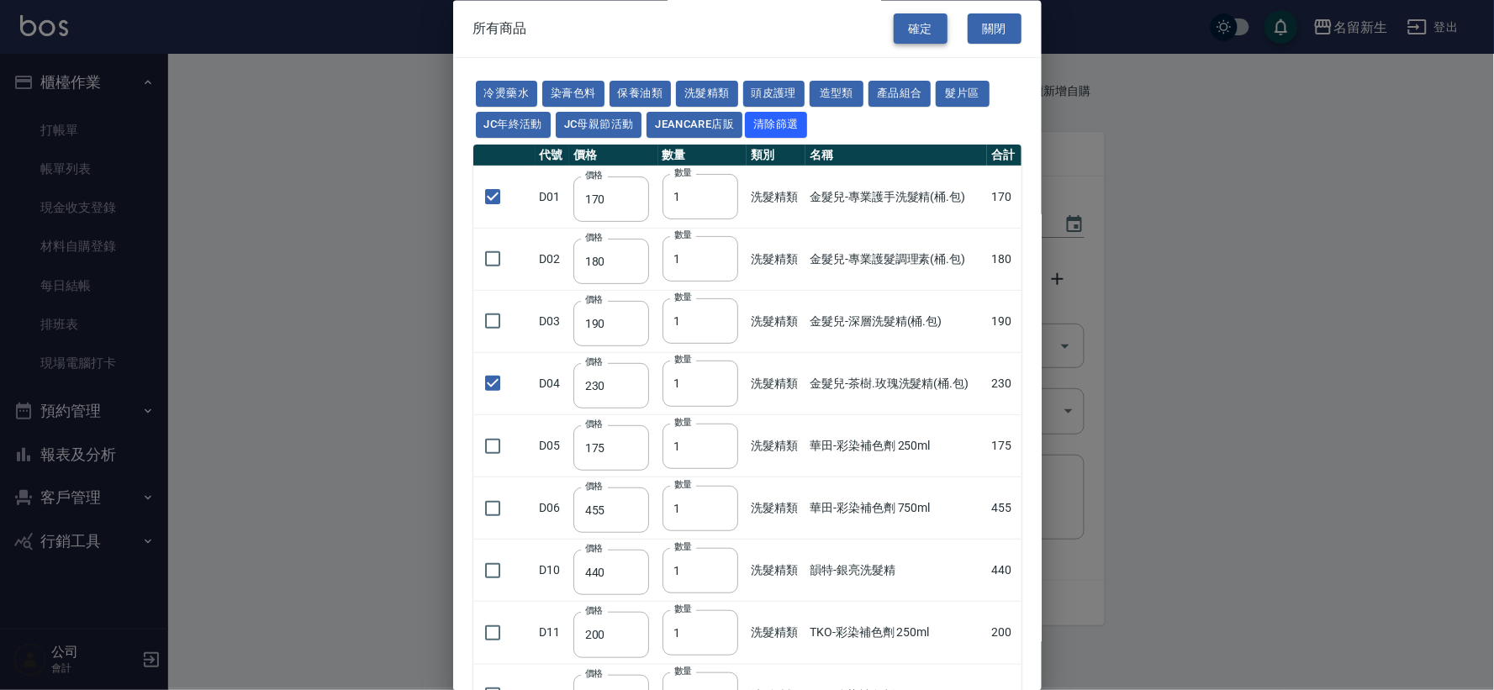
type input "金髮兒-專業護手洗髮精(桶.包)"
type input "170"
type input "1"
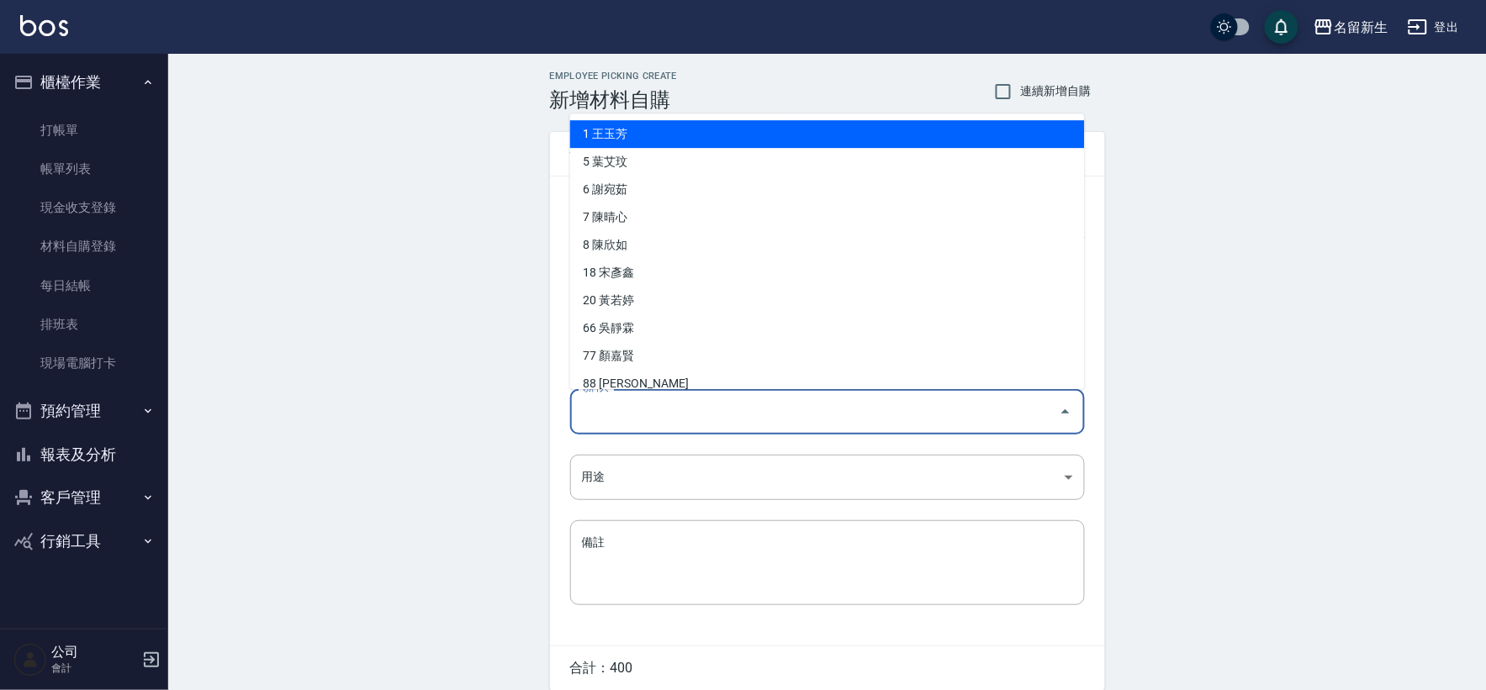
click at [661, 410] on input "領料人" at bounding box center [815, 411] width 474 height 29
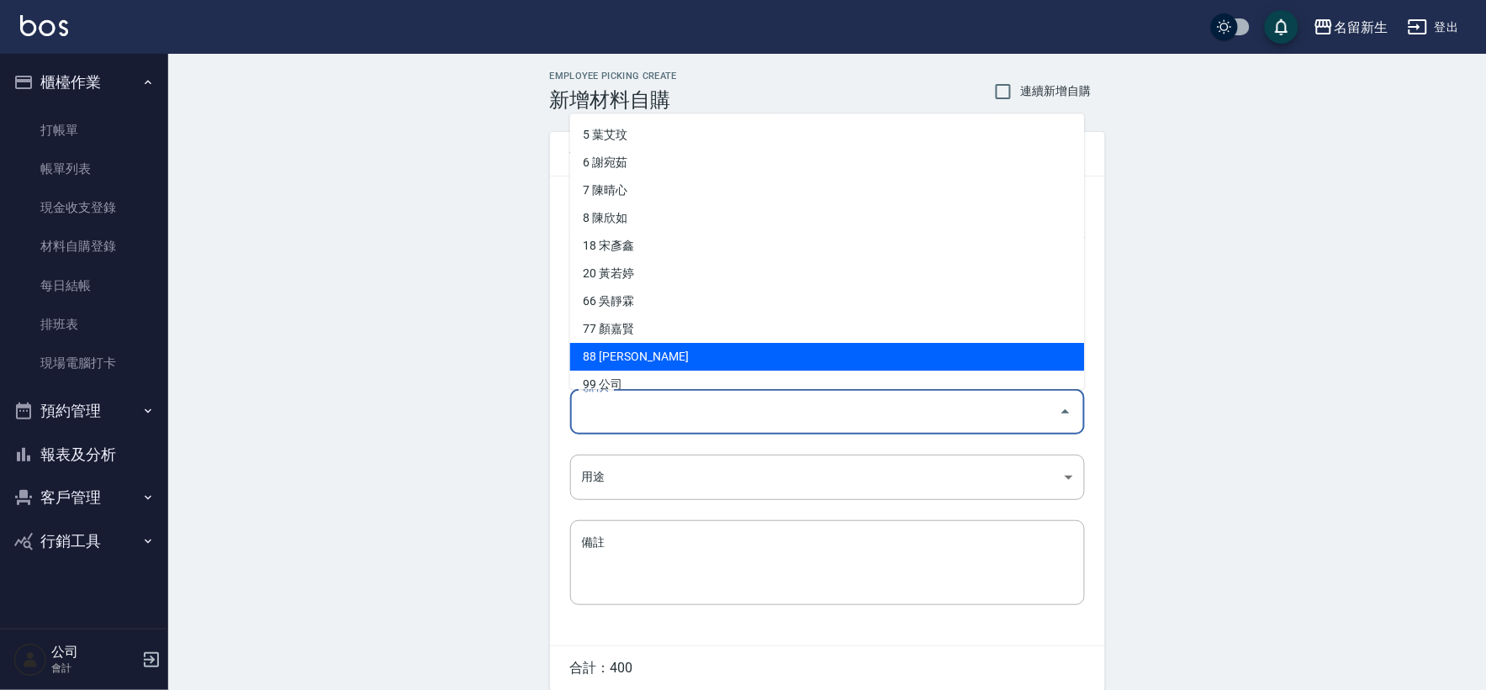
scroll to position [42, 0]
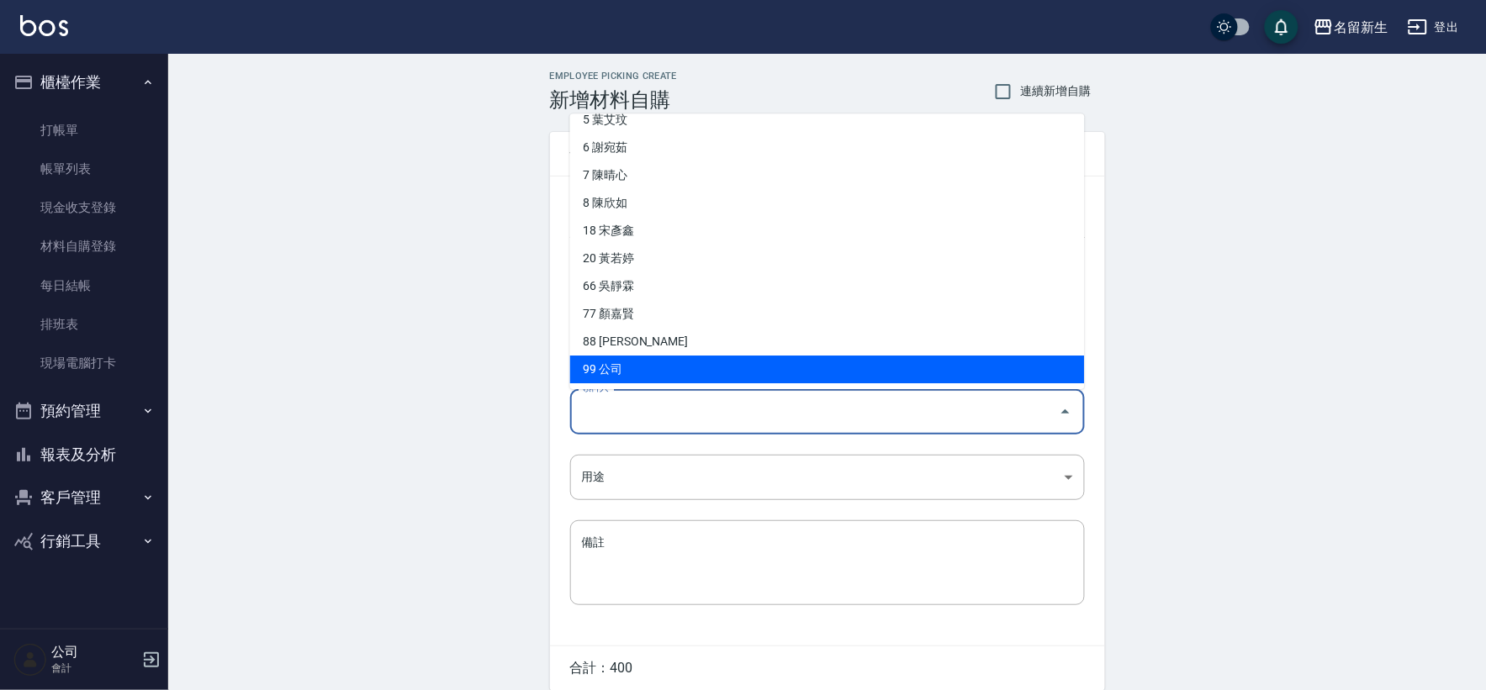
click at [685, 374] on li "99 公司" at bounding box center [827, 370] width 515 height 28
type input "公司"
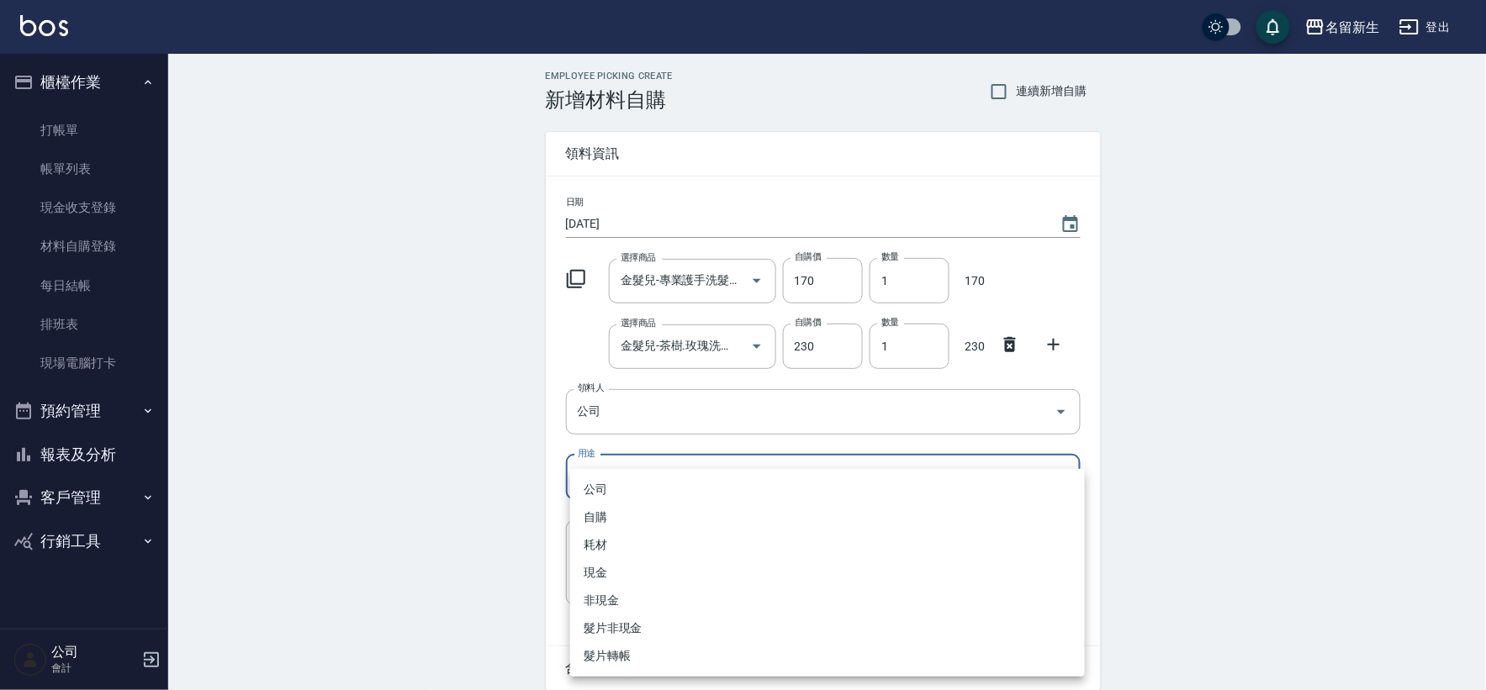
click at [612, 484] on body "名留新生 登出 櫃檯作業 打帳單 帳單列表 現金收支登錄 材料自購登錄 每日結帳 排班表 現場電腦打卡 預約管理 預約管理 單日預約紀錄 單週預約紀錄 報表及…" at bounding box center [743, 379] width 1486 height 759
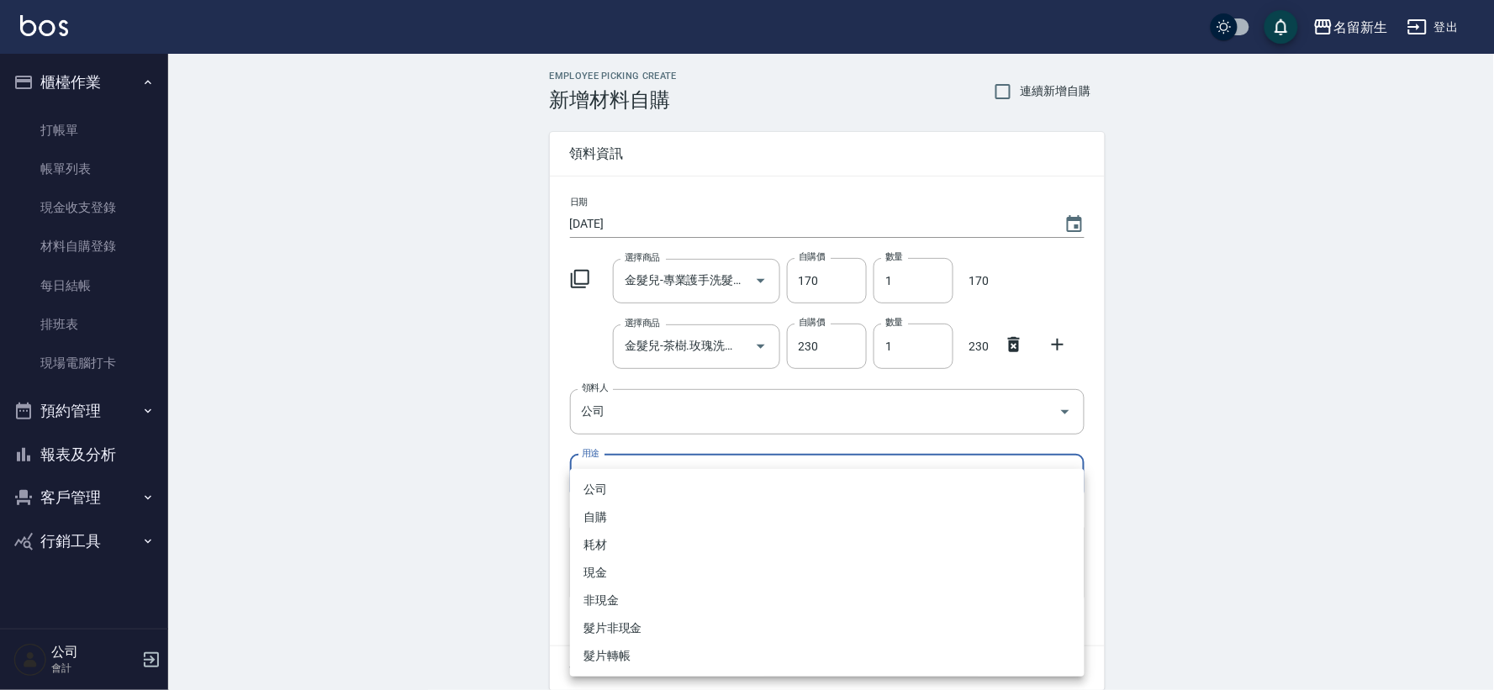
click at [621, 489] on li "公司" at bounding box center [827, 490] width 515 height 28
type input "公司"
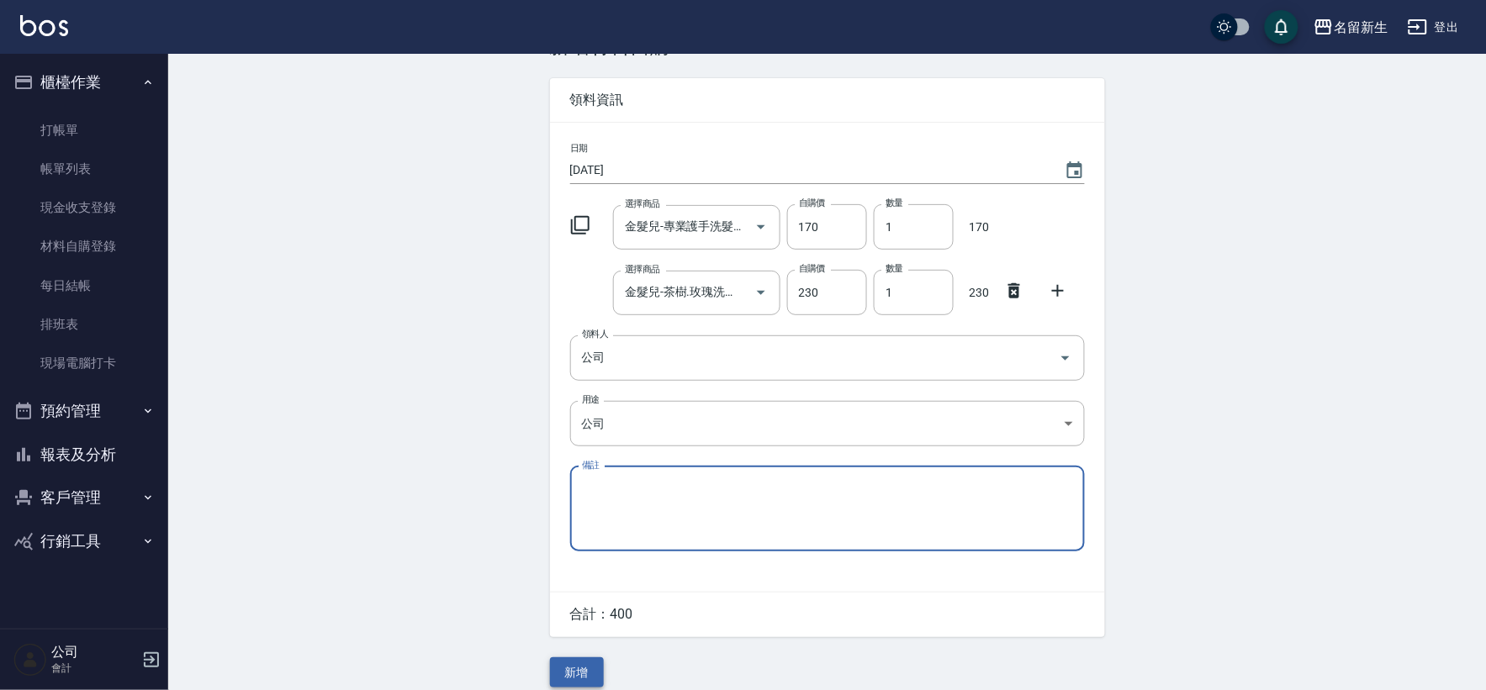
scroll to position [70, 0]
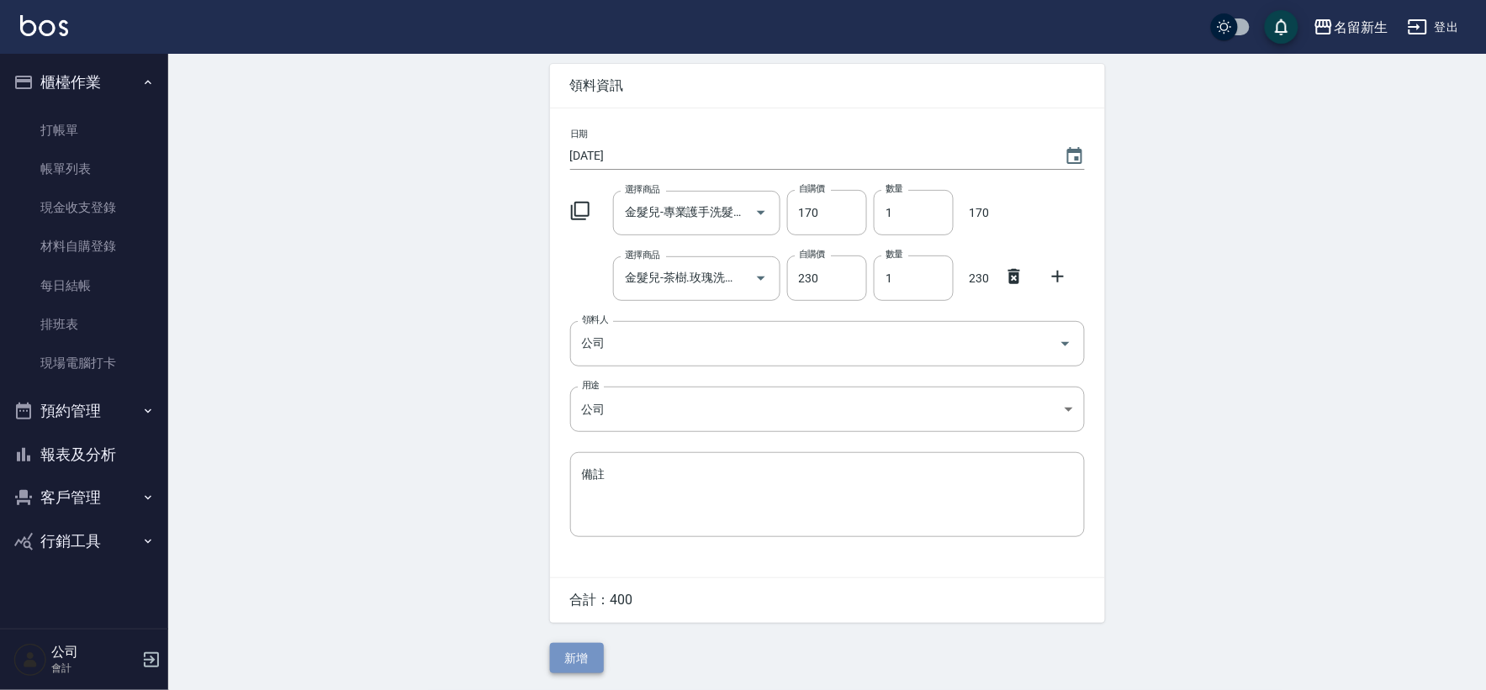
click at [581, 643] on button "新增" at bounding box center [577, 658] width 54 height 31
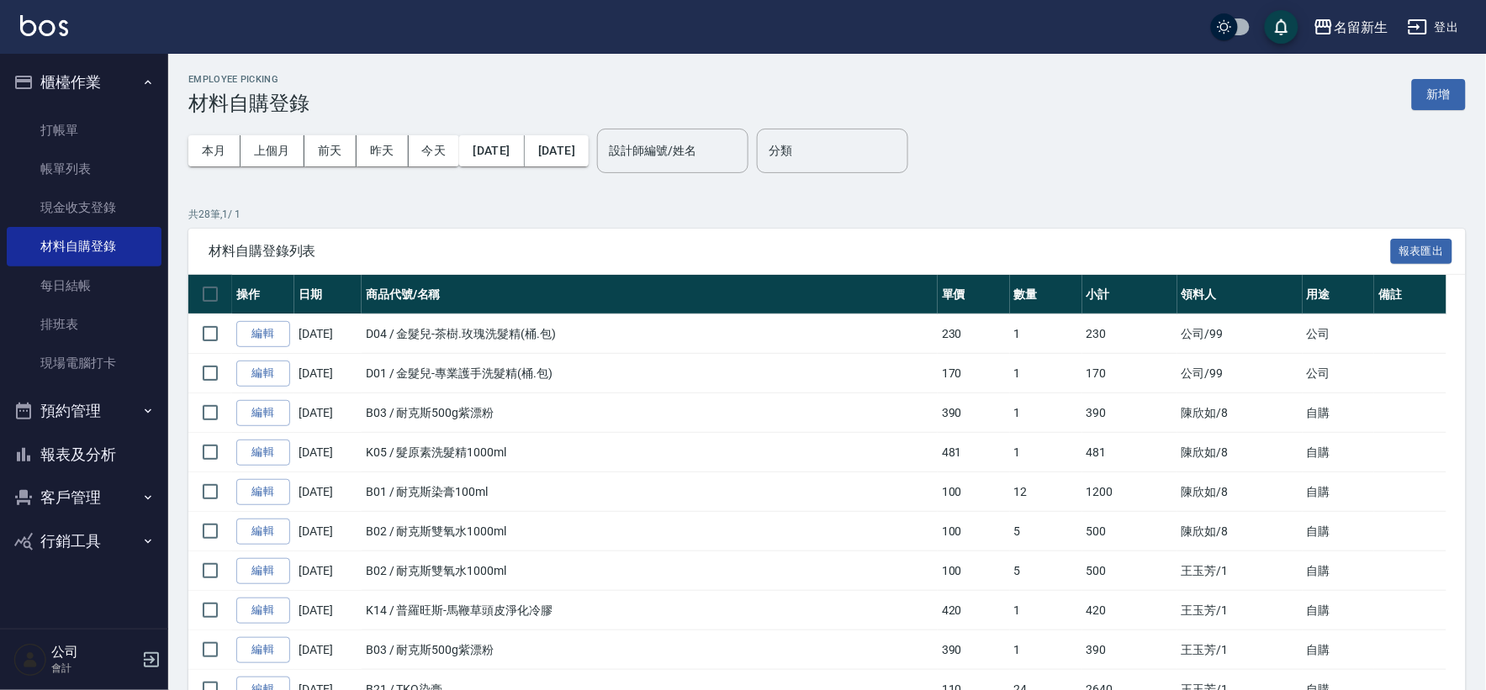
drag, startPoint x: 56, startPoint y: 101, endPoint x: 56, endPoint y: 81, distance: 20.2
click at [56, 99] on button "櫃檯作業" at bounding box center [84, 83] width 155 height 44
